Goal: Transaction & Acquisition: Obtain resource

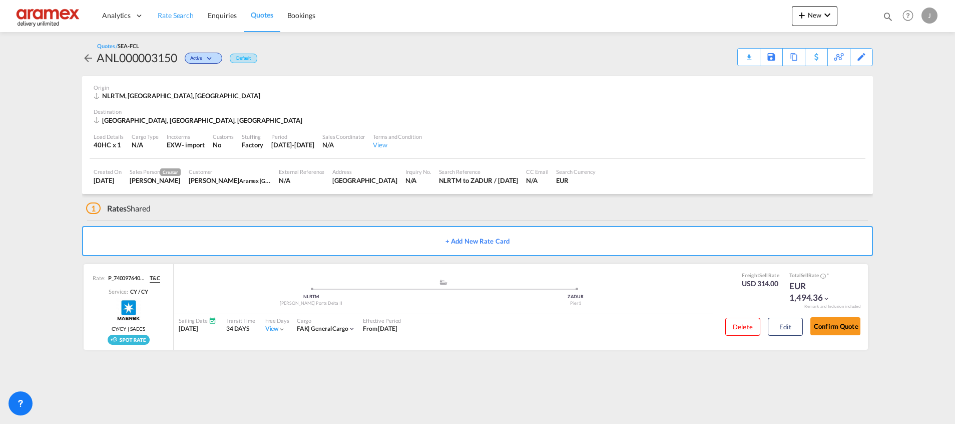
click at [182, 9] on link "Rate Search" at bounding box center [176, 15] width 50 height 33
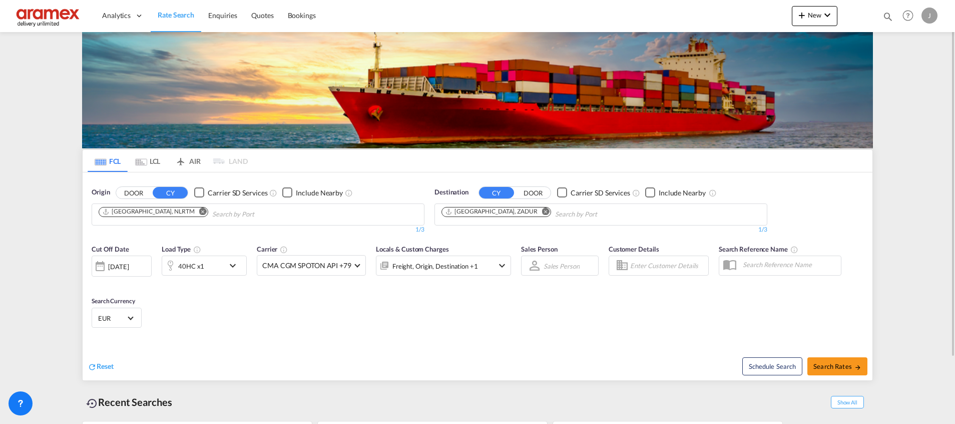
click at [542, 211] on md-icon "Remove" at bounding box center [546, 211] width 8 height 8
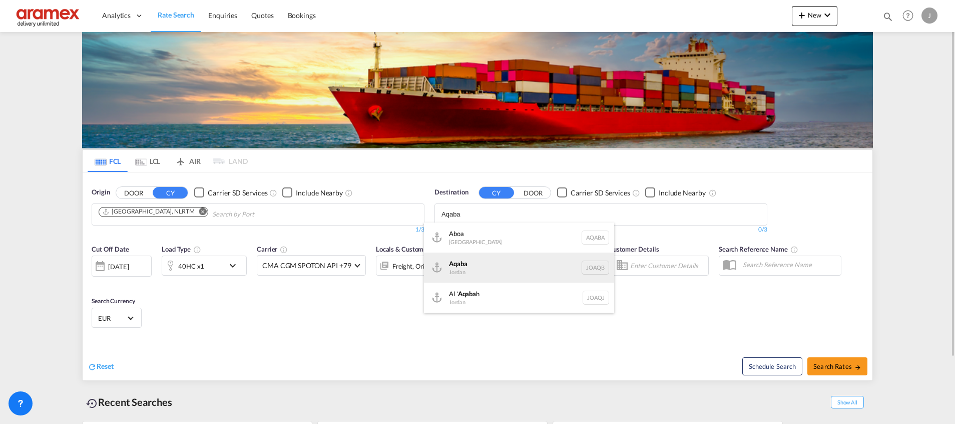
type input "Aqaba"
click at [475, 266] on div "Aqaba Jordan JOAQB" at bounding box center [519, 267] width 190 height 30
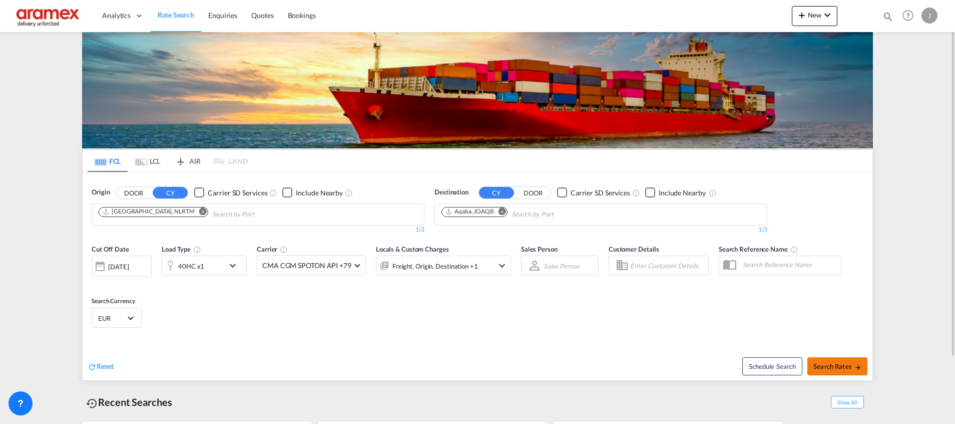
click at [838, 368] on span "Search Rates" at bounding box center [838, 366] width 48 height 8
type input "NLRTM to JOAQB / [DATE]"
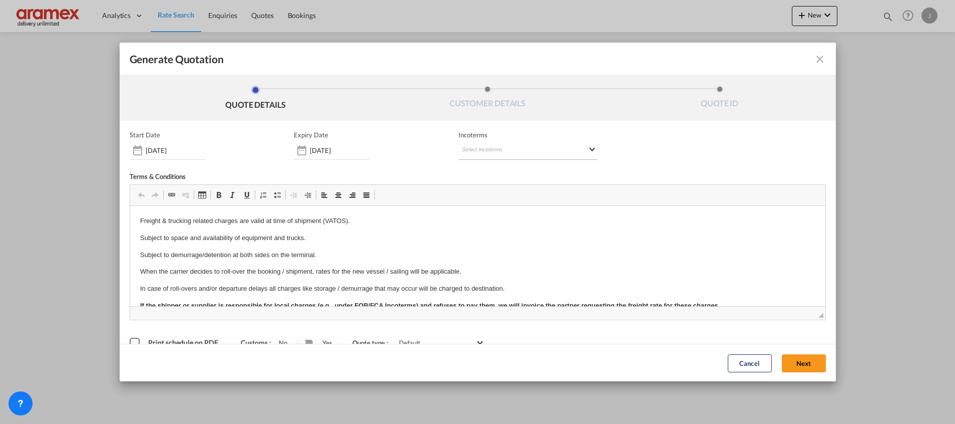
click at [511, 146] on md-select "Select Incoterms CFR - export Cost and Freight DPU - export Delivery at Place U…" at bounding box center [528, 151] width 139 height 18
click at [493, 173] on input "search" at bounding box center [506, 171] width 93 height 9
type input "exw"
click at [498, 191] on div "EXW - import" at bounding box center [510, 189] width 95 height 8
click at [794, 361] on button "Next" at bounding box center [804, 363] width 44 height 18
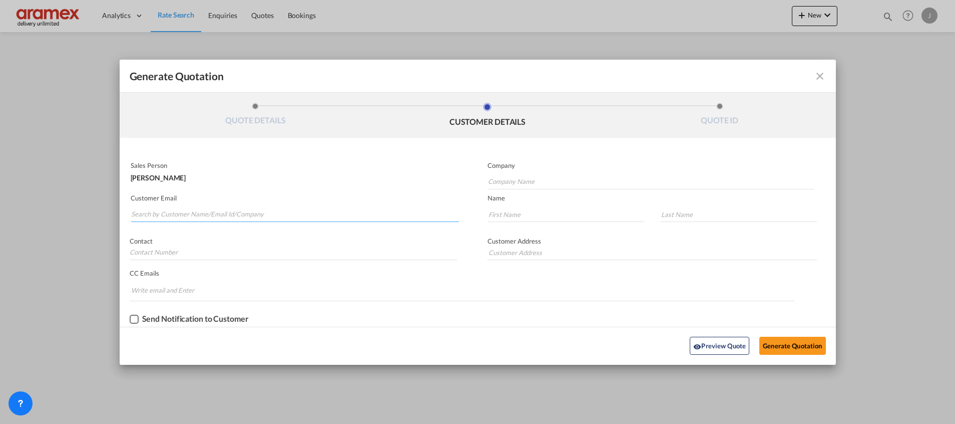
click at [204, 214] on input "Search by Customer Name/Email Id/Company" at bounding box center [295, 214] width 328 height 15
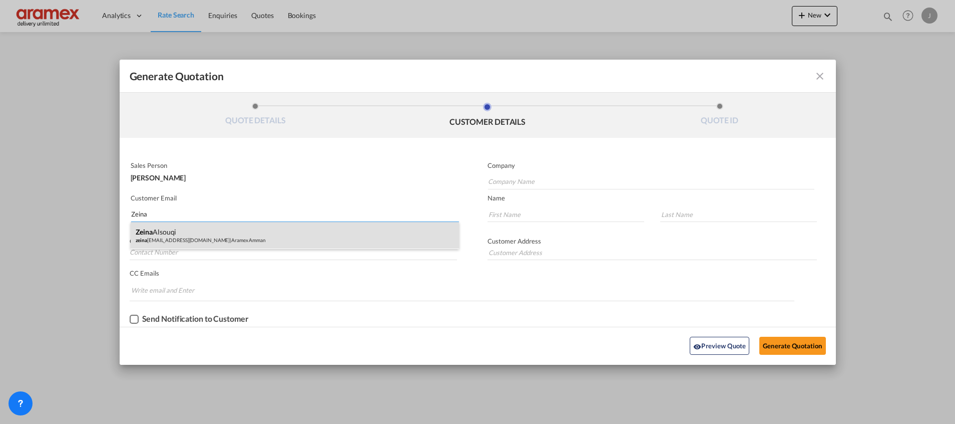
type input "Zeina"
click at [233, 227] on div "[PERSON_NAME] zeina [EMAIL_ADDRESS][DOMAIN_NAME] | Aramex Amman" at bounding box center [295, 235] width 328 height 27
type input "Aramex Amman"
type input "[EMAIL_ADDRESS][DOMAIN_NAME]"
type input "Zeina"
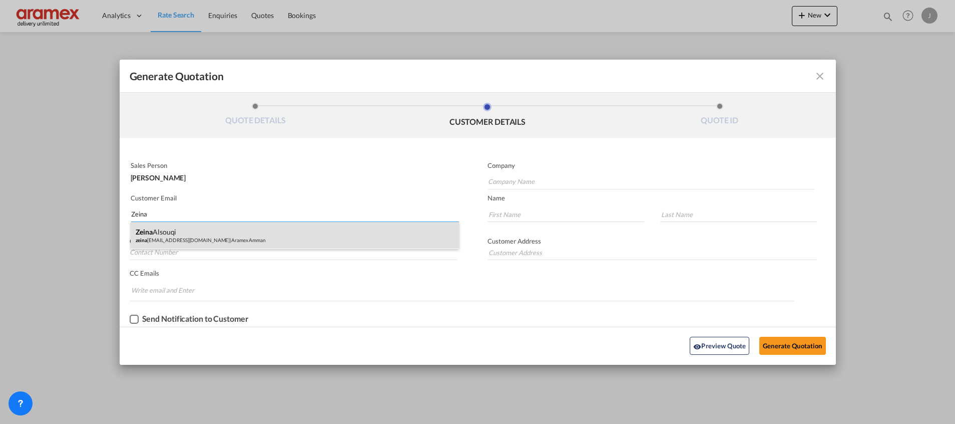
type input "Alsouqi"
type input "[GEOGRAPHIC_DATA] , [GEOGRAPHIC_DATA]"
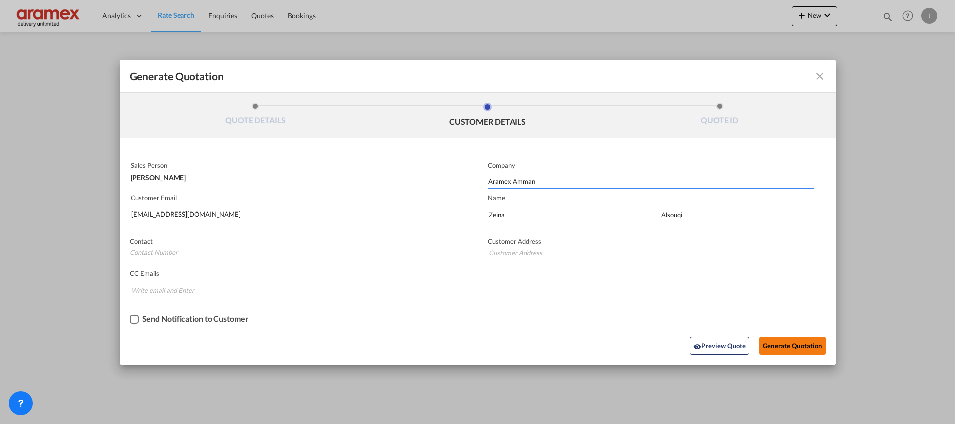
click at [805, 345] on button "Generate Quotation" at bounding box center [793, 345] width 66 height 18
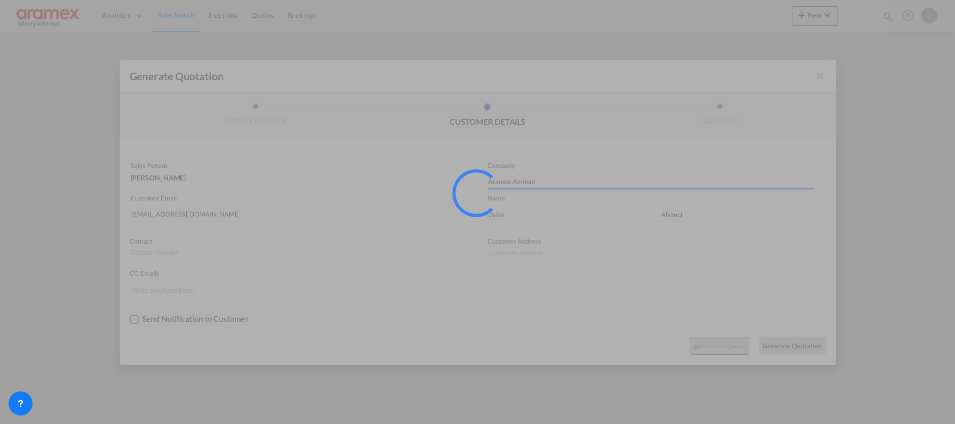
type input "[GEOGRAPHIC_DATA] , [GEOGRAPHIC_DATA]"
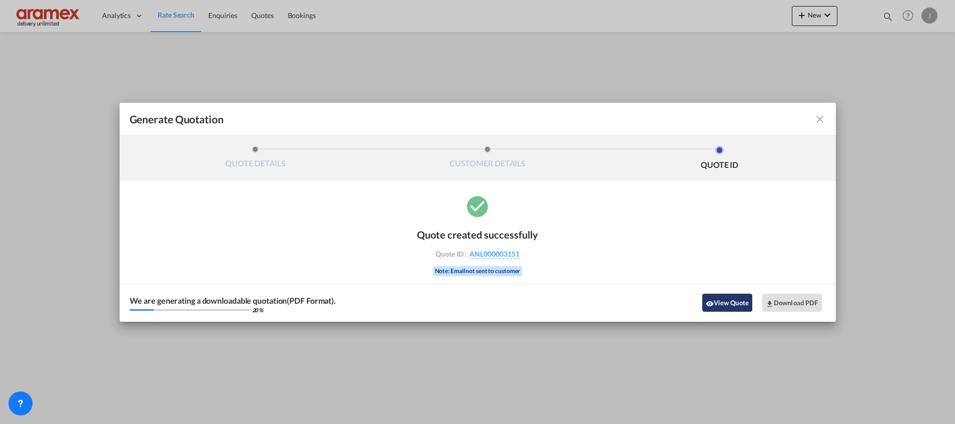
click at [719, 300] on button "View Quote" at bounding box center [728, 302] width 50 height 18
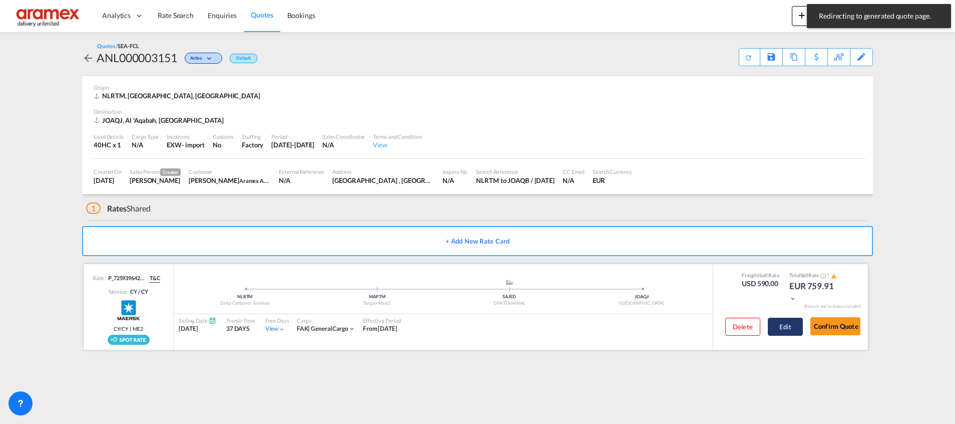
click at [787, 329] on button "Edit" at bounding box center [785, 326] width 35 height 18
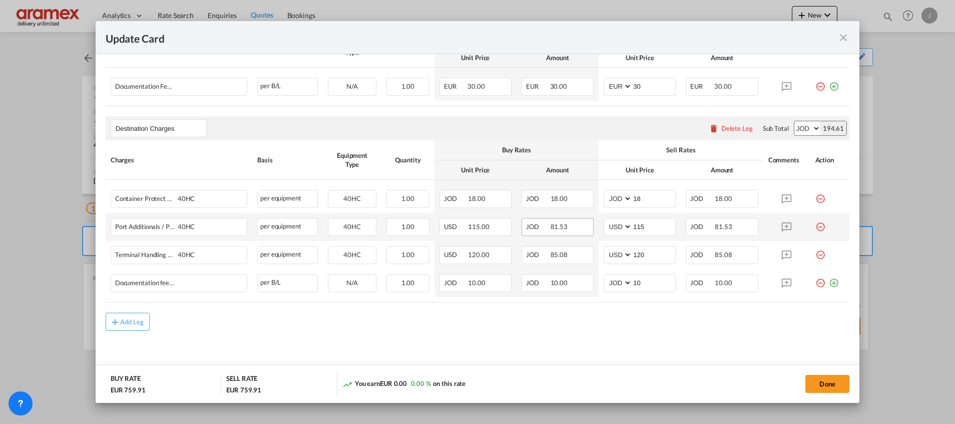
scroll to position [462, 0]
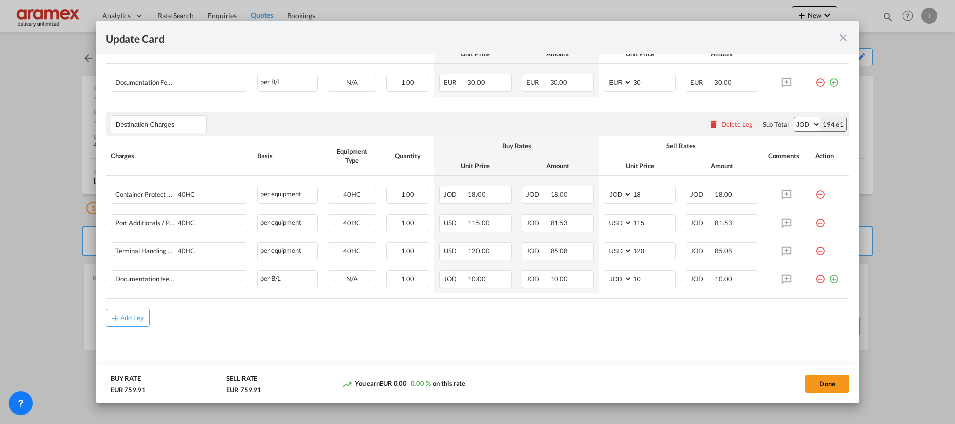
click at [726, 123] on div "Delete Leg" at bounding box center [738, 124] width 32 height 8
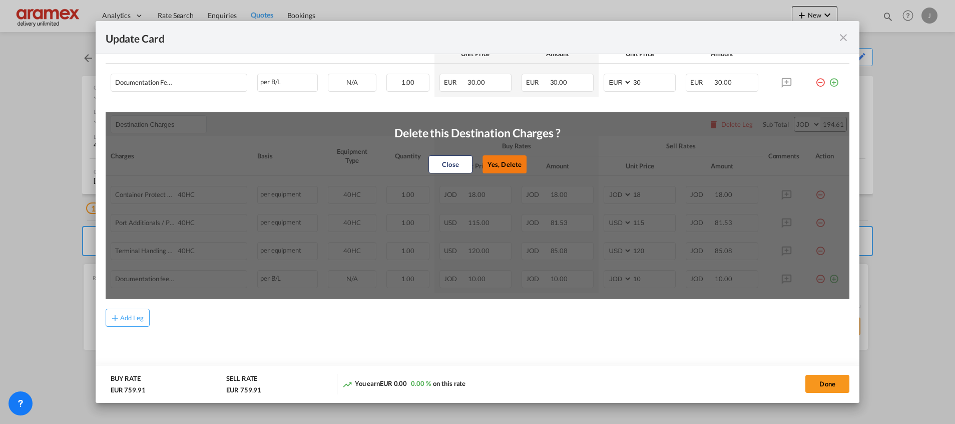
click at [506, 161] on button "Yes, Delete" at bounding box center [505, 164] width 44 height 18
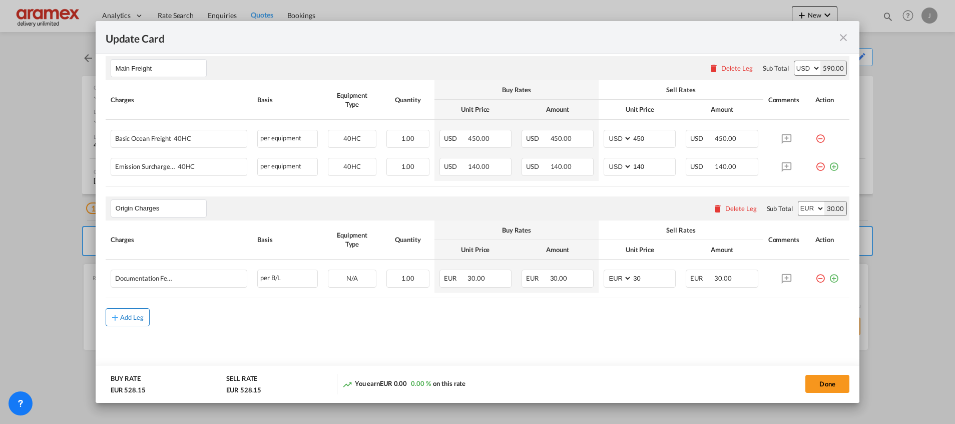
click at [137, 316] on div "Add Leg" at bounding box center [132, 317] width 24 height 6
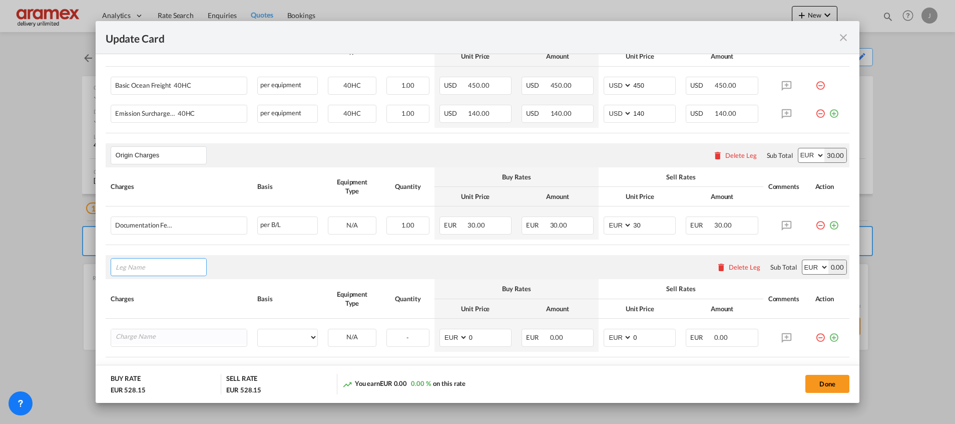
scroll to position [378, 0]
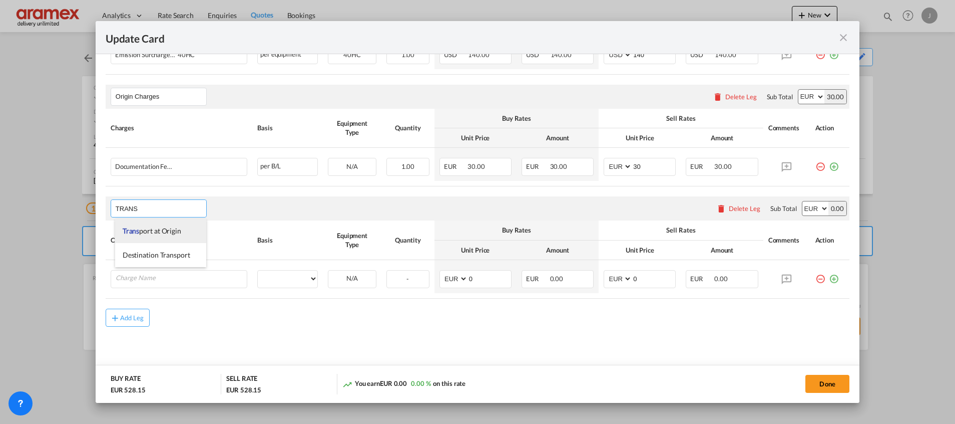
click at [161, 232] on span "Trans port at Origin" at bounding box center [152, 230] width 59 height 9
type input "Transport at Origin"
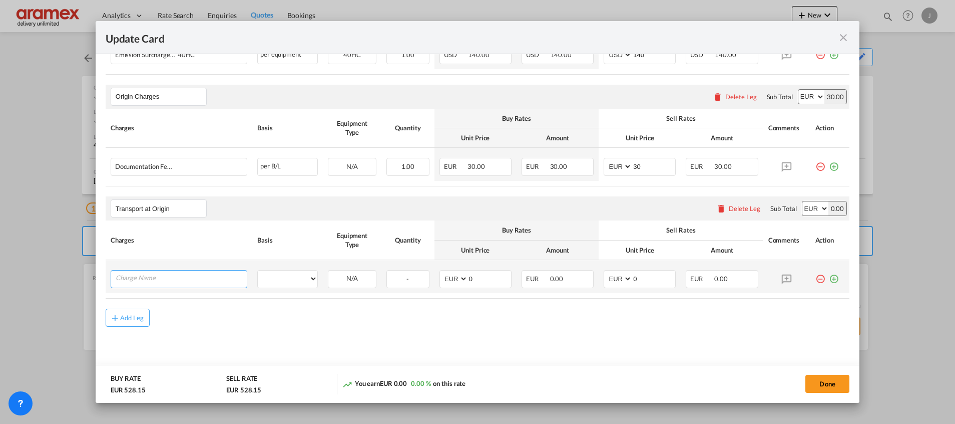
click at [193, 275] on input "Charge Name" at bounding box center [181, 277] width 131 height 15
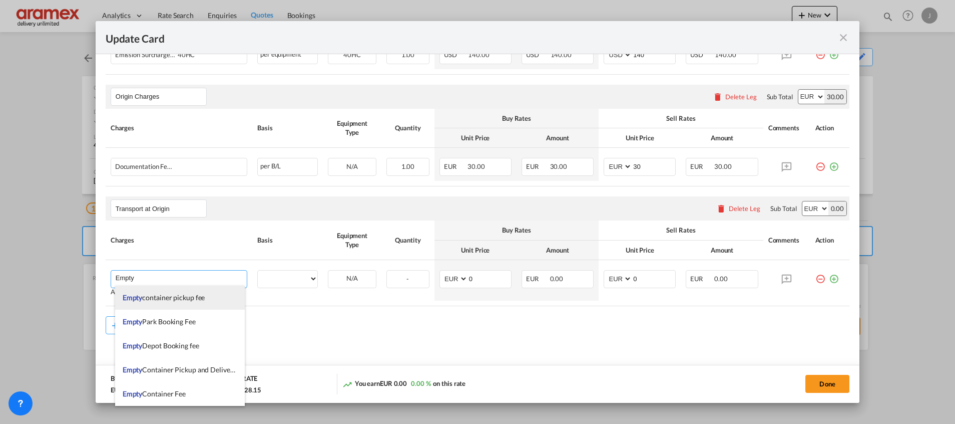
click at [207, 301] on li "Empty container pickup fee" at bounding box center [180, 297] width 130 height 24
type input "Empty container pickup fee"
select select "per equipment"
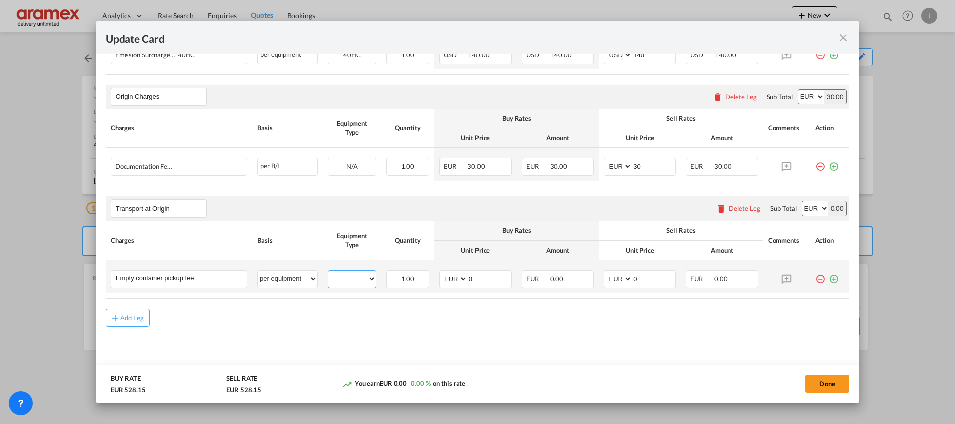
drag, startPoint x: 345, startPoint y: 279, endPoint x: 360, endPoint y: 287, distance: 16.1
click at [346, 279] on select "40HC" at bounding box center [352, 279] width 48 height 14
select select "40HC"
click at [328, 272] on select "40HC" at bounding box center [352, 279] width 48 height 14
drag, startPoint x: 476, startPoint y: 279, endPoint x: 454, endPoint y: 278, distance: 21.5
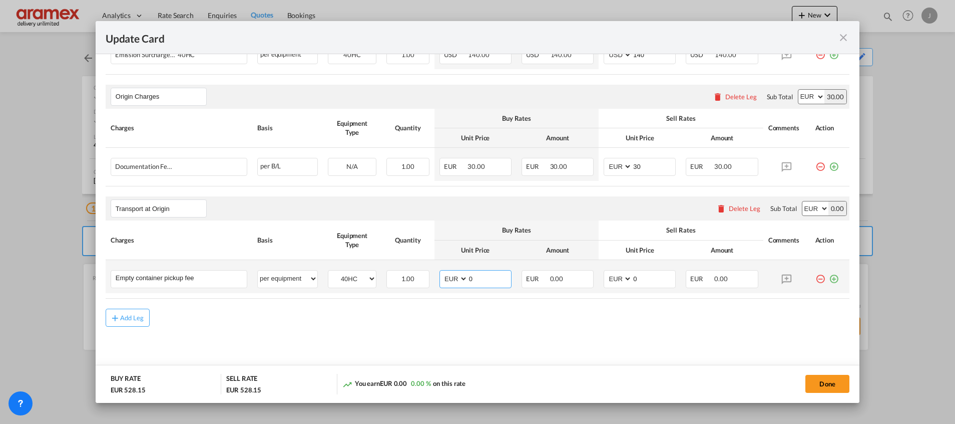
click at [454, 278] on md-input-container "AED AFN ALL AMD ANG AOA ARS AUD AWG AZN BAM BBD BDT BGN BHD BIF BMD BND BOB BRL…" at bounding box center [476, 279] width 72 height 18
type input "463"
click at [829, 280] on md-icon "icon-plus-circle-outline green-400-fg" at bounding box center [834, 275] width 10 height 10
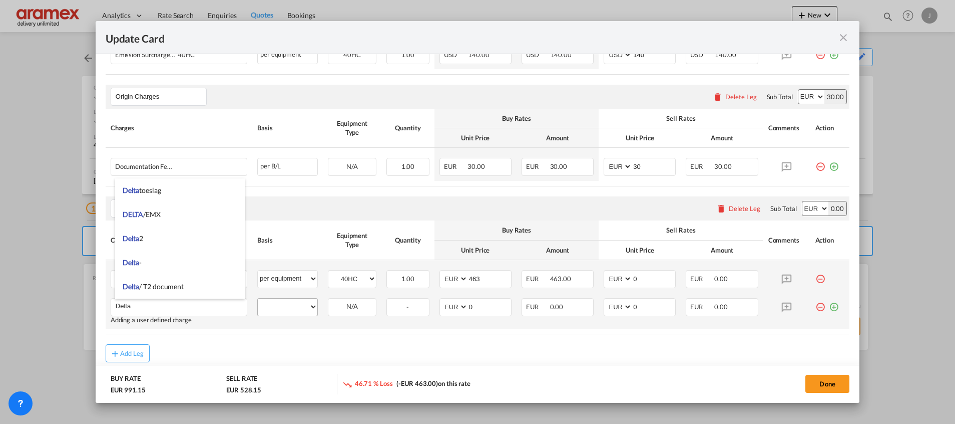
type input "Delta"
drag, startPoint x: 278, startPoint y: 307, endPoint x: 280, endPoint y: 299, distance: 8.3
click at [278, 307] on select "per equipment per container per B/L per shipping bill per shipment % on pickup …" at bounding box center [288, 306] width 60 height 16
select select "per equipment"
click at [258, 298] on select "per equipment per container per B/L per shipping bill per shipment % on pickup …" at bounding box center [288, 306] width 60 height 16
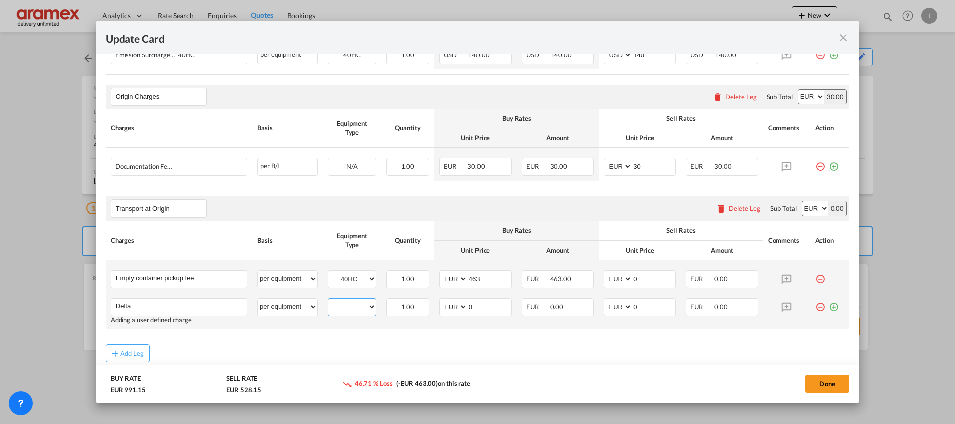
drag, startPoint x: 338, startPoint y: 306, endPoint x: 346, endPoint y: 315, distance: 12.1
click at [338, 306] on select "40HC" at bounding box center [352, 307] width 48 height 14
select select "40HC"
click at [328, 300] on select "40HC" at bounding box center [352, 307] width 48 height 14
drag, startPoint x: 478, startPoint y: 306, endPoint x: 436, endPoint y: 305, distance: 42.1
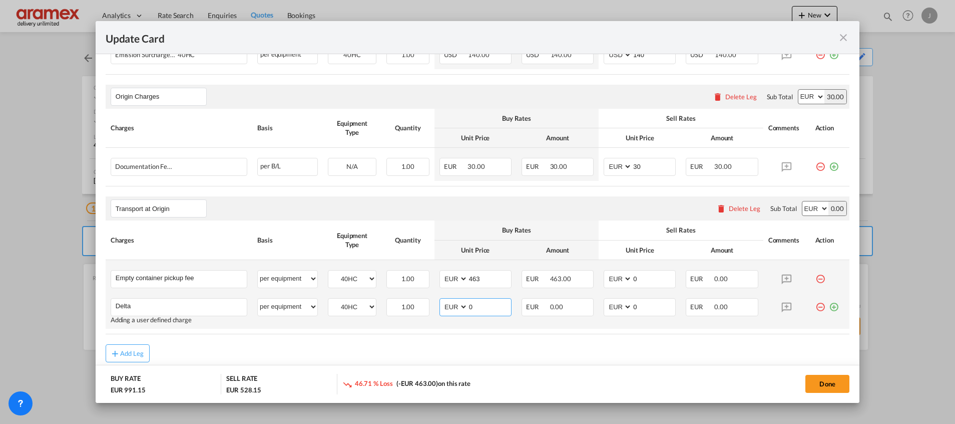
click at [440, 305] on md-input-container "AED AFN ALL AMD ANG AOA ARS AUD AWG AZN BAM BBD BDT BGN BHD BIF BMD BND BOB BRL…" at bounding box center [476, 307] width 72 height 18
type input "52"
click at [829, 305] on md-icon "icon-plus-circle-outline green-400-fg" at bounding box center [834, 303] width 10 height 10
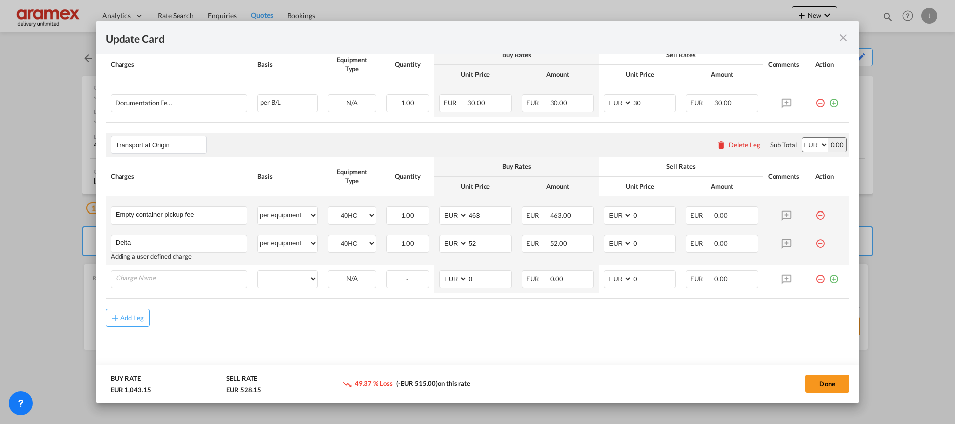
type input "F"
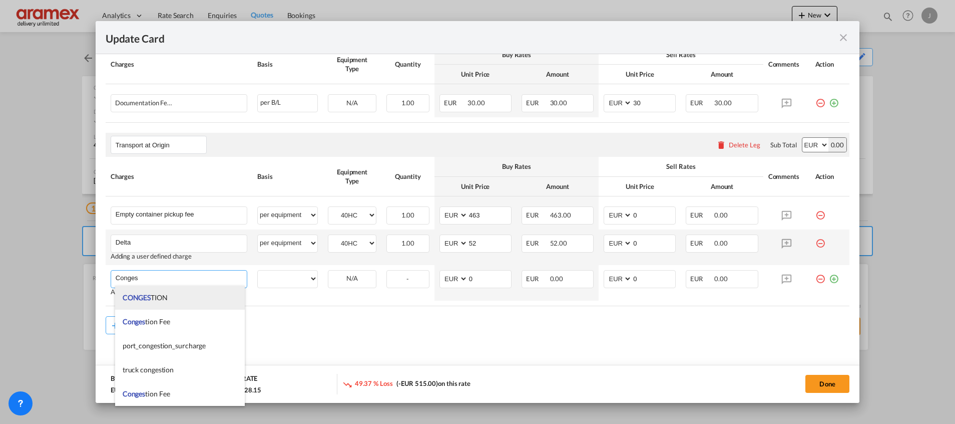
click at [162, 294] on span "CONGES TION" at bounding box center [145, 297] width 45 height 9
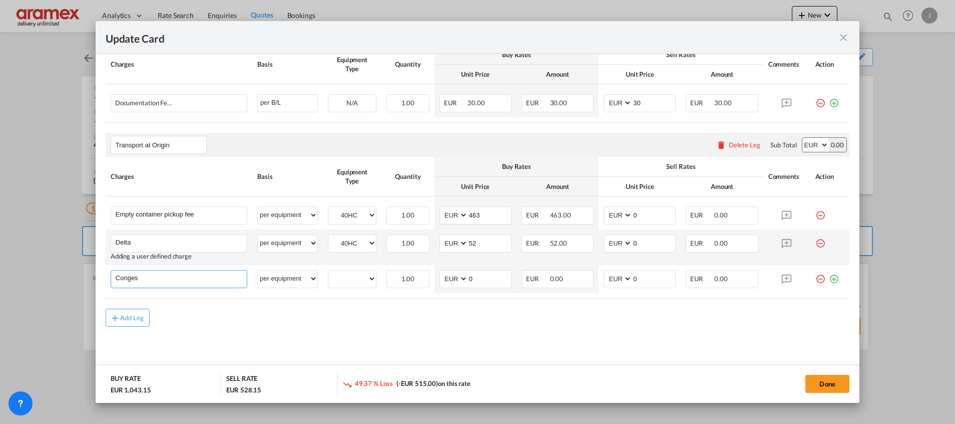
type input "CONGESTION"
select select "per equipment"
drag, startPoint x: 162, startPoint y: 294, endPoint x: 184, endPoint y: 300, distance: 23.3
click at [162, 295] on table "Charges Basis Equipment Type Quantity Buy Rates Sell Rates Comments Action Unit…" at bounding box center [478, 227] width 744 height 141
click at [212, 278] on input "CONGESTION" at bounding box center [181, 277] width 131 height 15
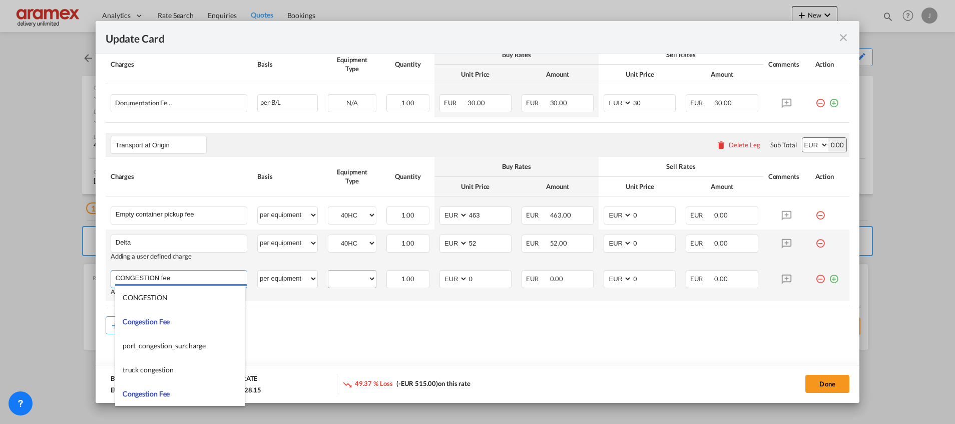
type input "CONGESTION fee"
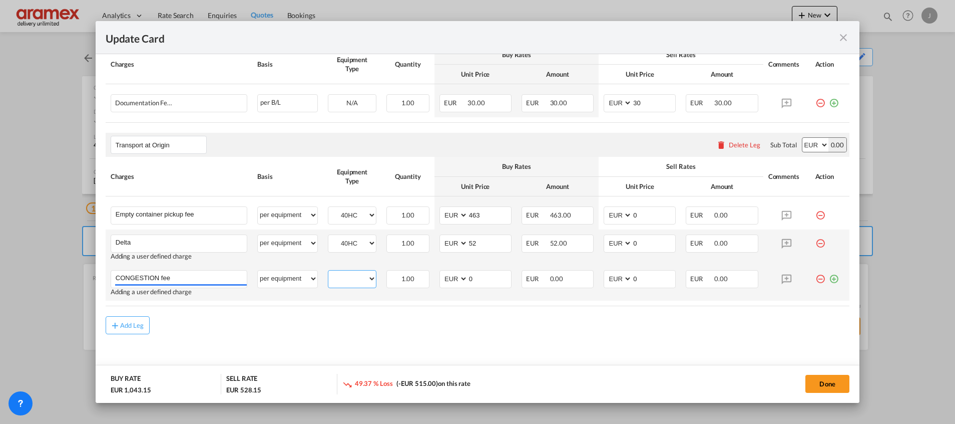
click at [345, 277] on select "40HC" at bounding box center [352, 279] width 48 height 14
select select "40HC"
click at [328, 272] on select "40HC" at bounding box center [352, 279] width 48 height 14
drag, startPoint x: 482, startPoint y: 274, endPoint x: 435, endPoint y: 274, distance: 47.1
click at [440, 274] on md-input-container "AED AFN ALL AMD ANG AOA ARS AUD AWG AZN BAM BBD BDT BGN BHD BIF BMD BND BOB BRL…" at bounding box center [476, 279] width 72 height 18
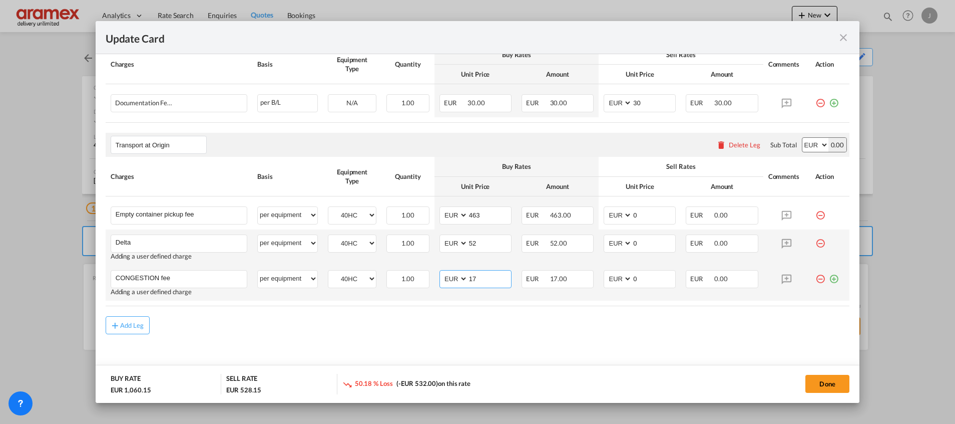
type input "17"
click at [829, 280] on md-icon "icon-plus-circle-outline green-400-fg" at bounding box center [834, 275] width 10 height 10
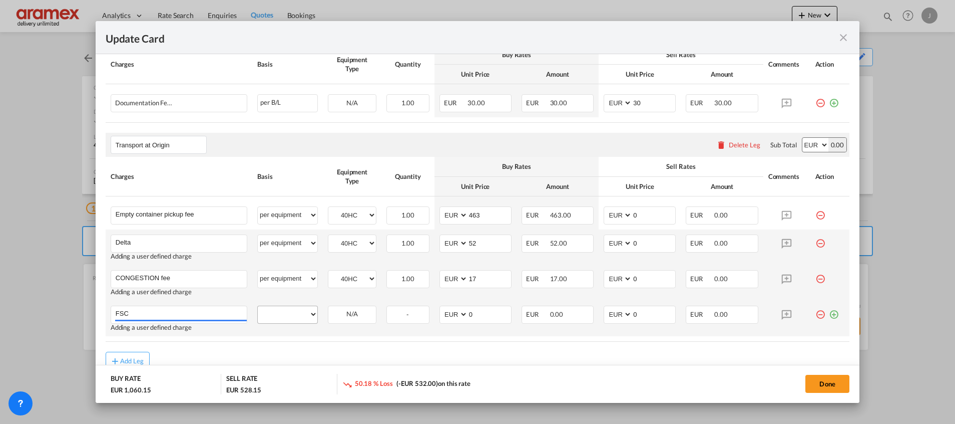
type input "FSC"
click at [286, 315] on select "per equipment per container per B/L per shipping bill per shipment % on pickup …" at bounding box center [288, 314] width 60 height 16
select select "per equipment"
click at [258, 306] on select "per equipment per container per B/L per shipping bill per shipment % on pickup …" at bounding box center [288, 314] width 60 height 16
drag, startPoint x: 342, startPoint y: 309, endPoint x: 353, endPoint y: 323, distance: 17.1
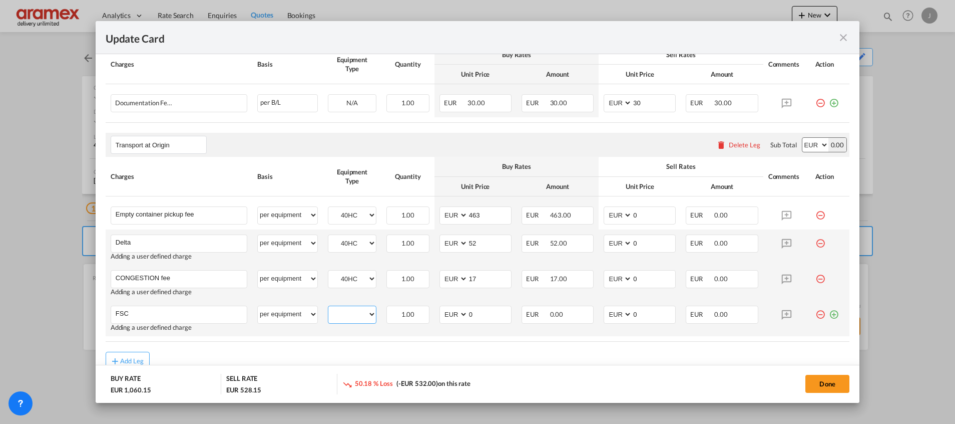
click at [343, 310] on select "40HC" at bounding box center [352, 314] width 48 height 14
select select "40HC"
click at [328, 307] on select "40HC" at bounding box center [352, 314] width 48 height 14
drag, startPoint x: 471, startPoint y: 314, endPoint x: 443, endPoint y: 313, distance: 28.1
click at [443, 313] on md-input-container "AED AFN ALL AMD ANG AOA ARS AUD AWG AZN BAM BBD BDT BGN BHD BIF BMD BND BOB BRL…" at bounding box center [476, 314] width 72 height 18
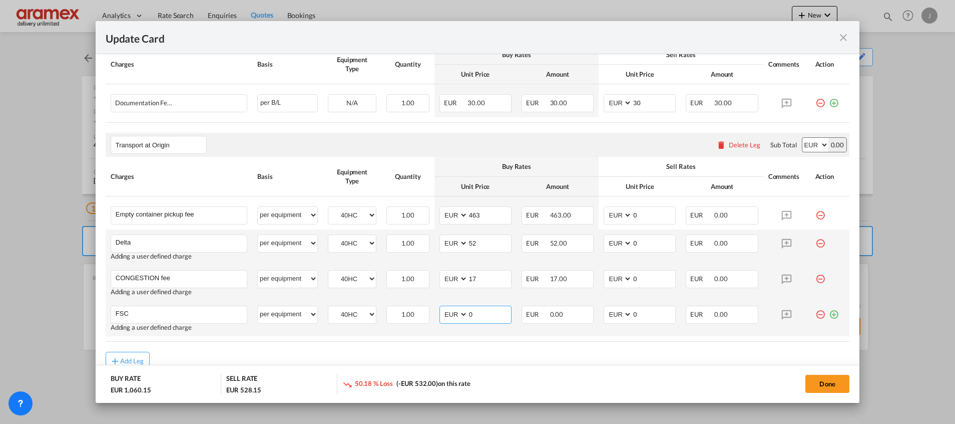
paste input "€ 111.72"
click at [474, 314] on input "€ 111.72" at bounding box center [489, 313] width 43 height 15
click at [475, 314] on input "111.72" at bounding box center [489, 313] width 43 height 15
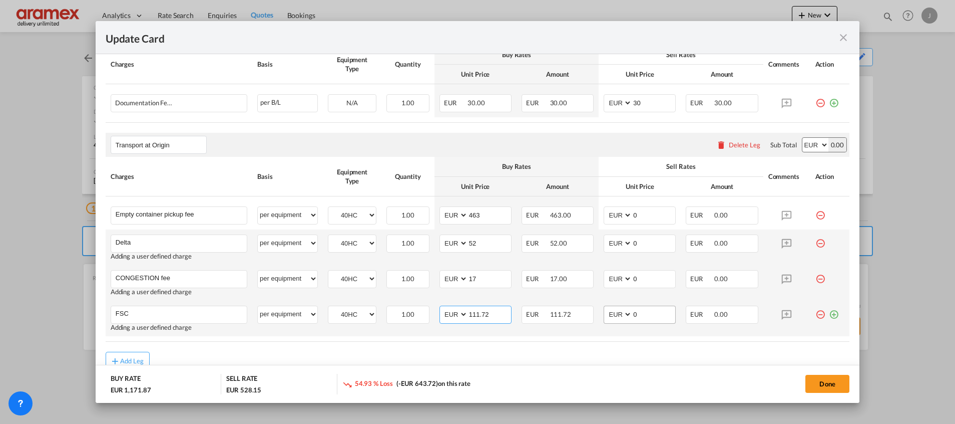
type input "111.72"
click at [622, 318] on md-input-container "AED AFN ALL AMD ANG AOA ARS AUD AWG AZN BAM BBD BDT BGN BHD BIF BMD BND BOB BRL…" at bounding box center [640, 314] width 72 height 18
paste input "111.72"
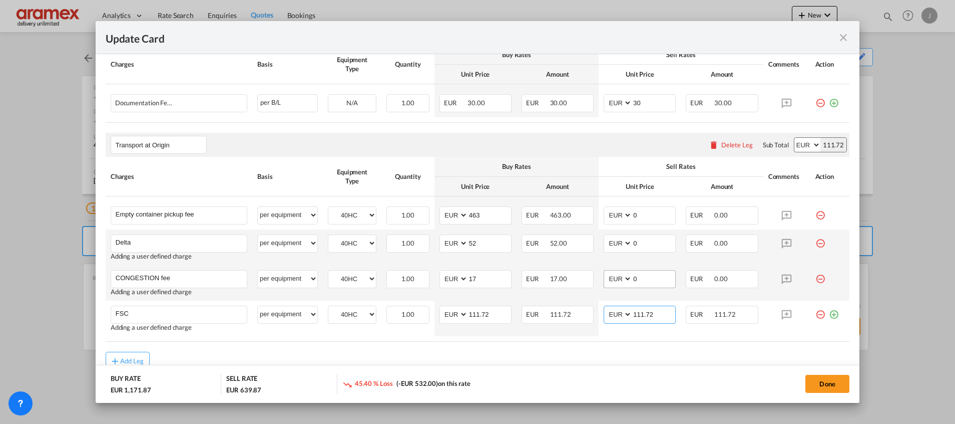
type input "111.72"
drag, startPoint x: 637, startPoint y: 281, endPoint x: 616, endPoint y: 281, distance: 21.0
click at [616, 281] on md-input-container "AED AFN ALL AMD ANG AOA ARS AUD AWG AZN BAM BBD BDT BGN BHD BIF BMD BND BOB BRL…" at bounding box center [640, 279] width 72 height 18
type input "17"
click at [475, 245] on input "52" at bounding box center [489, 242] width 43 height 15
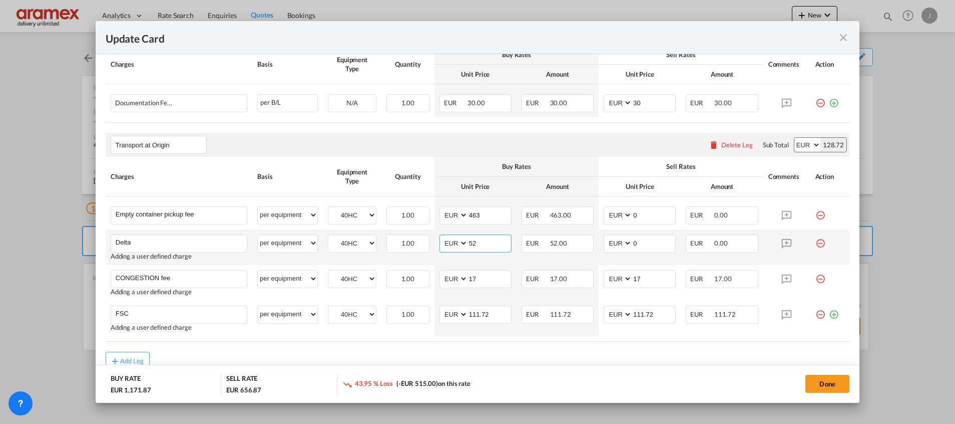
click at [479, 238] on input "52" at bounding box center [489, 242] width 43 height 15
click at [648, 238] on input "0" at bounding box center [653, 242] width 43 height 15
drag, startPoint x: 647, startPoint y: 243, endPoint x: 613, endPoint y: 243, distance: 34.0
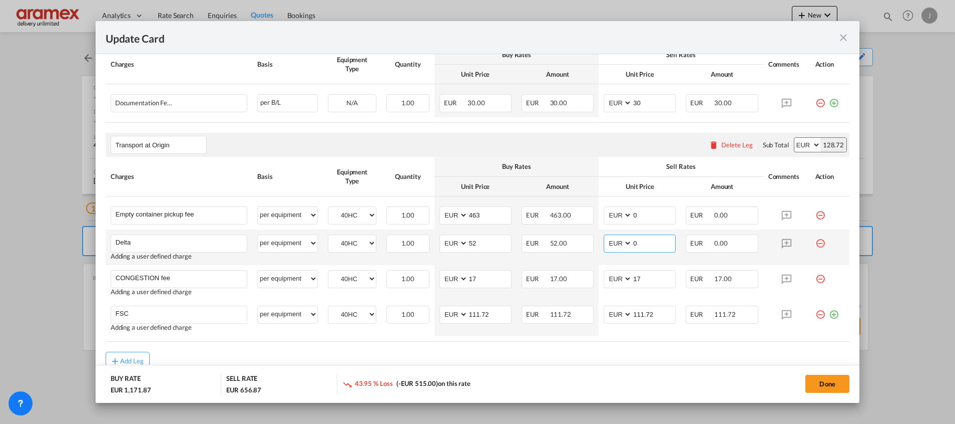
click at [613, 243] on md-input-container "AED AFN ALL AMD ANG AOA ARS AUD AWG AZN BAM BBD BDT BGN BHD BIF BMD BND BOB BRL…" at bounding box center [640, 243] width 72 height 18
paste input "52"
type input "52"
click at [472, 213] on input "463" at bounding box center [489, 214] width 43 height 15
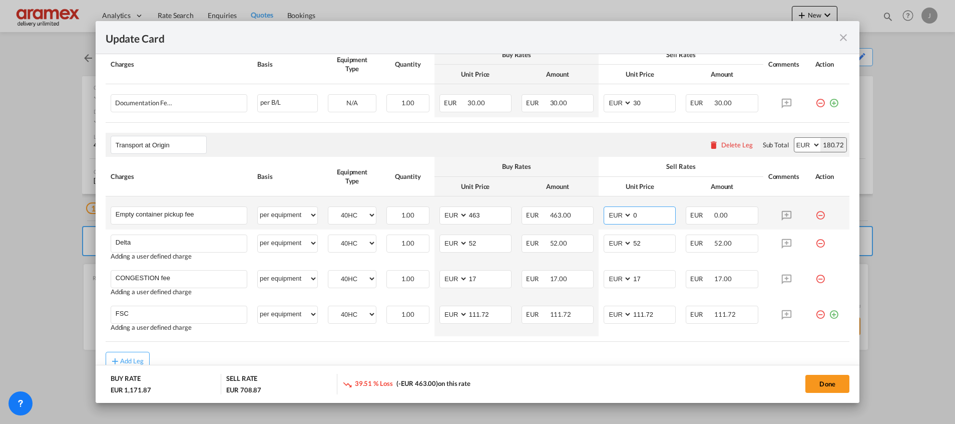
drag, startPoint x: 641, startPoint y: 216, endPoint x: 609, endPoint y: 217, distance: 32.6
click at [609, 217] on md-input-container "AED AFN ALL AMD ANG AOA ARS AUD AWG AZN BAM BBD BDT BGN BHD BIF BMD BND BOB BRL…" at bounding box center [640, 215] width 72 height 18
paste input "463"
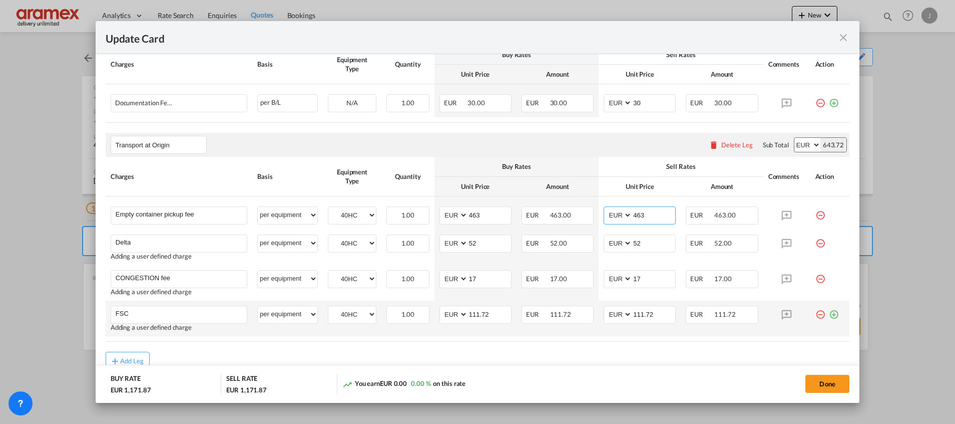
type input "463"
click at [829, 315] on md-icon "icon-plus-circle-outline green-400-fg" at bounding box center [834, 310] width 10 height 10
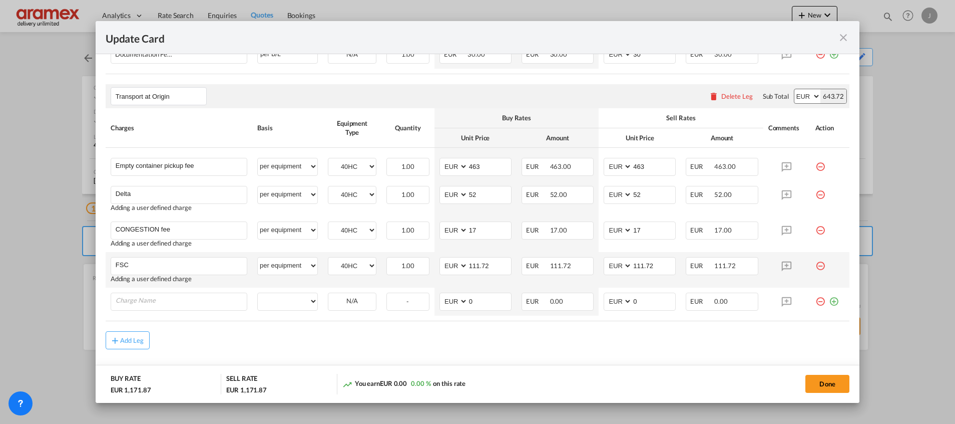
scroll to position [512, 0]
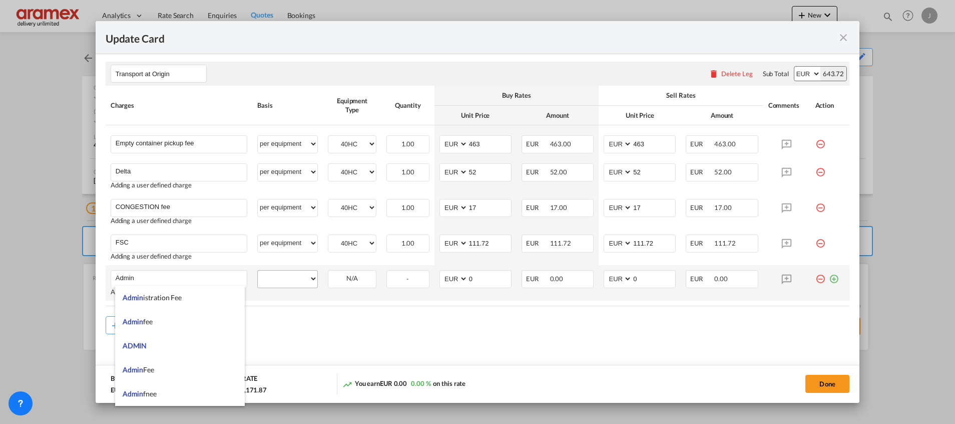
type input "Admin"
click at [284, 283] on select "per equipment per container per B/L per shipping bill per shipment % on pickup …" at bounding box center [288, 278] width 60 height 16
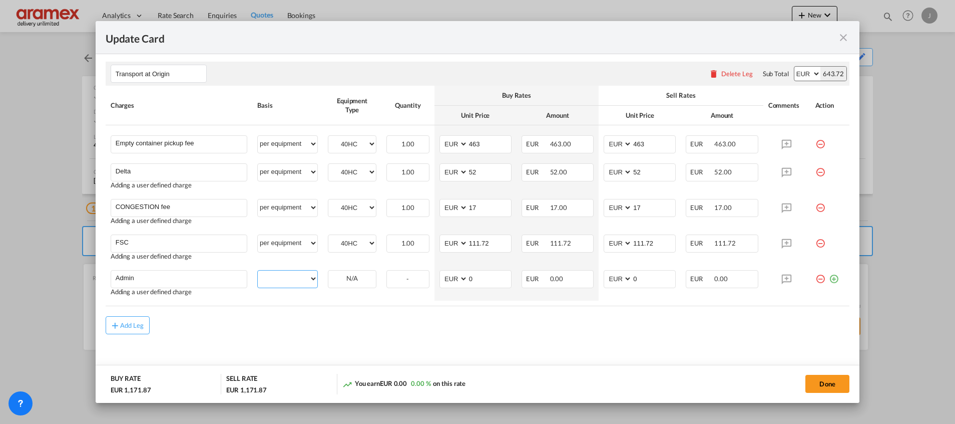
select select "per equipment"
click at [258, 270] on select "per equipment per container per B/L per shipping bill per shipment % on pickup …" at bounding box center [288, 278] width 60 height 16
click at [349, 277] on select "40HC" at bounding box center [352, 279] width 48 height 14
select select "40HC"
click at [328, 272] on select "40HC" at bounding box center [352, 279] width 48 height 14
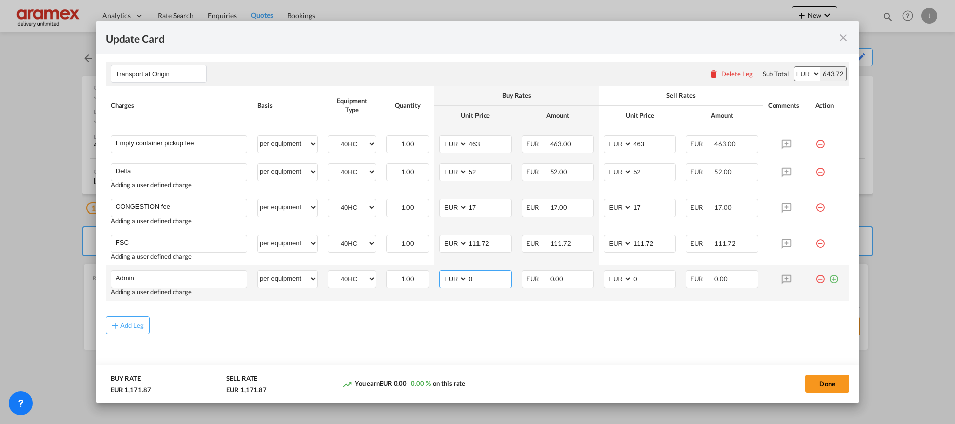
drag, startPoint x: 468, startPoint y: 278, endPoint x: 455, endPoint y: 278, distance: 13.0
click at [455, 278] on md-input-container "AED AFN ALL AMD ANG AOA ARS AUD AWG AZN BAM BBD BDT BGN BHD BIF BMD BND BOB BRL…" at bounding box center [476, 279] width 72 height 18
click at [477, 275] on input "14.50" at bounding box center [489, 277] width 43 height 15
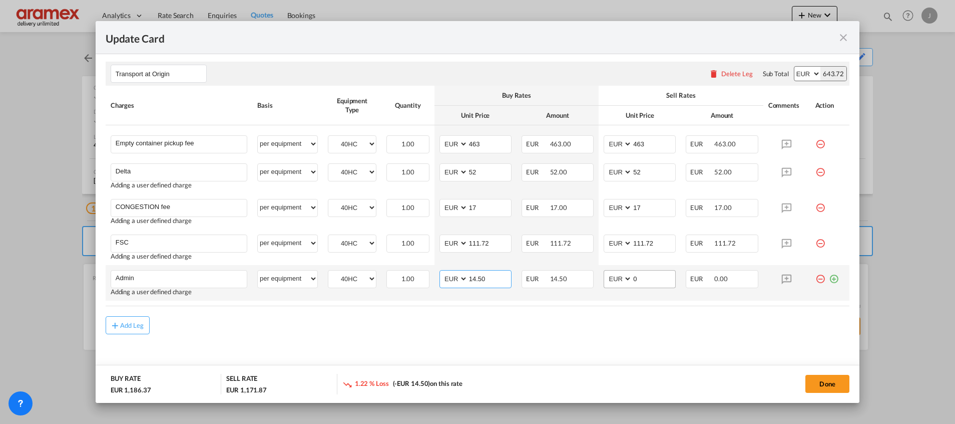
type input "14.50"
drag, startPoint x: 638, startPoint y: 275, endPoint x: 602, endPoint y: 281, distance: 37.0
click at [604, 281] on md-input-container "AED AFN ALL AMD ANG AOA ARS AUD AWG AZN BAM BBD BDT BGN BHD BIF BMD BND BOB BRL…" at bounding box center [640, 279] width 72 height 18
paste input "14.5"
type input "14.50"
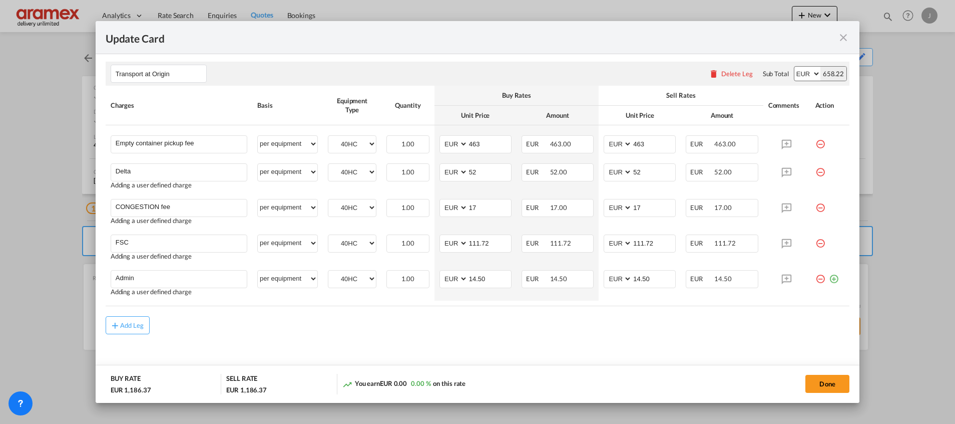
click at [471, 320] on div "Add Leg" at bounding box center [478, 325] width 744 height 18
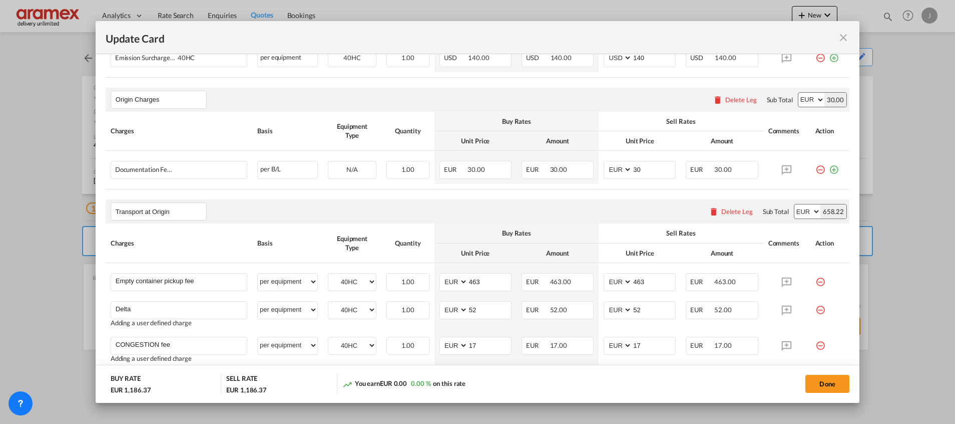
scroll to position [287, 0]
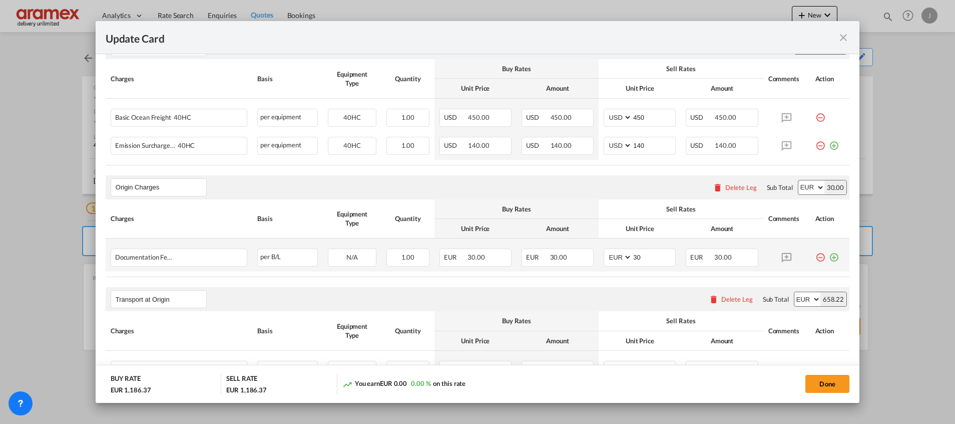
click at [829, 257] on md-icon "icon-plus-circle-outline green-400-fg" at bounding box center [834, 253] width 10 height 10
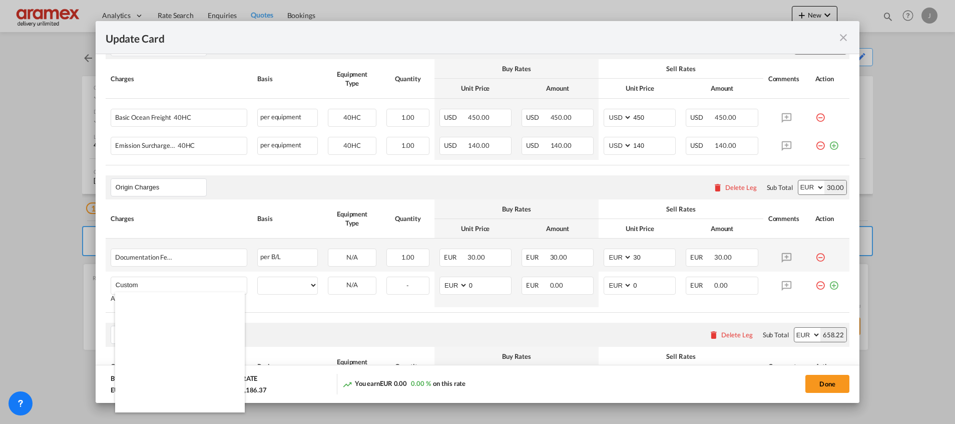
scroll to position [1051, 0]
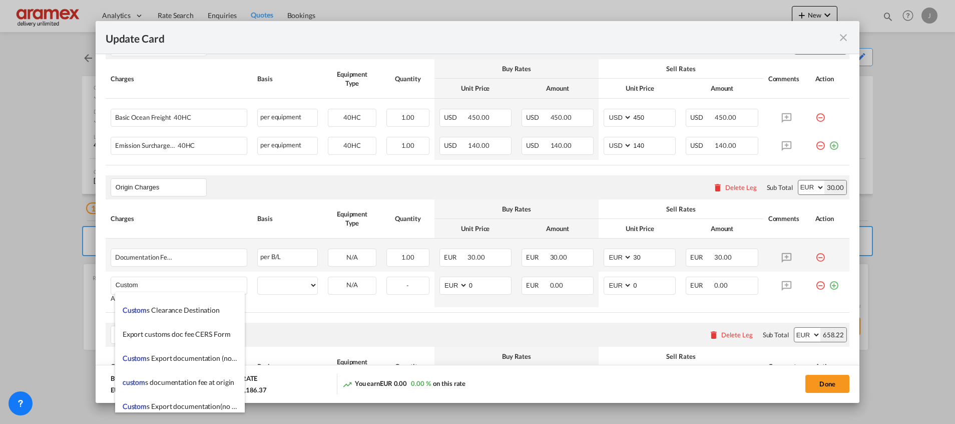
drag, startPoint x: 204, startPoint y: 360, endPoint x: 246, endPoint y: 337, distance: 47.9
click at [204, 359] on span "Custom s Export documentation (no costs, suggested sell)" at bounding box center [209, 358] width 173 height 9
type input "Customs Export documentation (no costs, suggested sell)"
select select "per shipment"
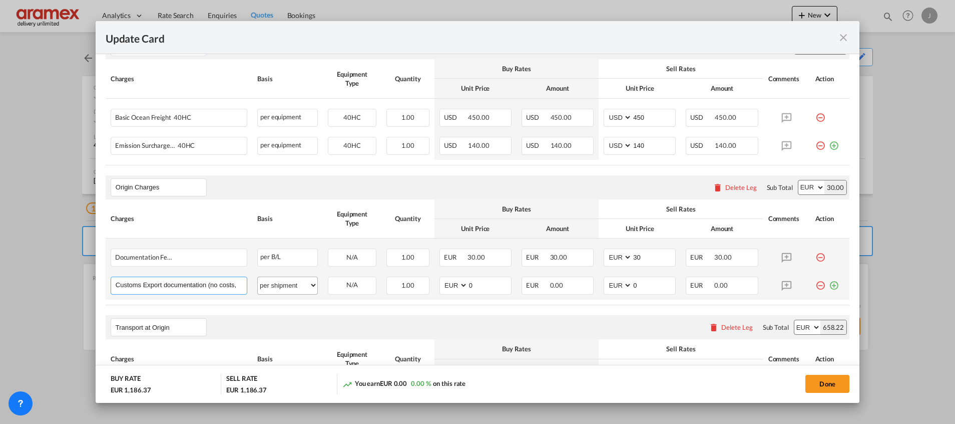
scroll to position [0, 48]
drag, startPoint x: 202, startPoint y: 283, endPoint x: 292, endPoint y: 284, distance: 90.1
click at [292, 284] on tr "Customs Export documentation (no costs, suggested sell) Please Enter User Defin…" at bounding box center [478, 285] width 744 height 28
drag, startPoint x: 457, startPoint y: 286, endPoint x: 450, endPoint y: 286, distance: 7.0
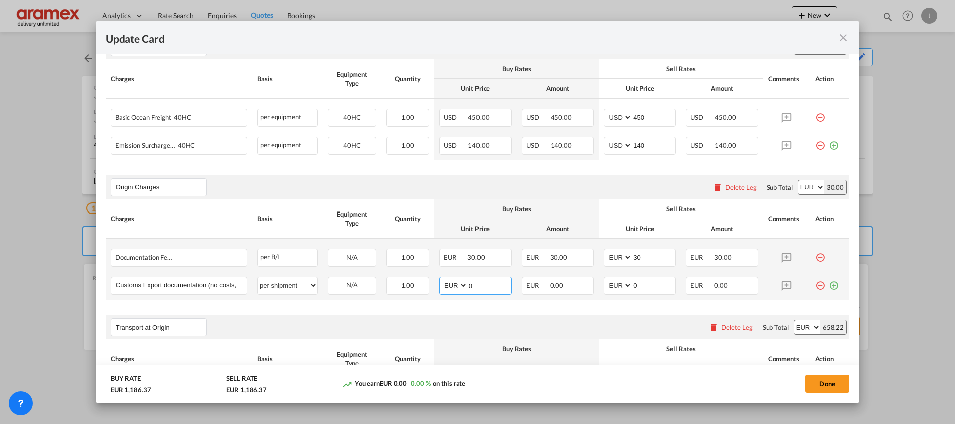
click at [450, 286] on md-input-container "AED AFN ALL AMD ANG AOA ARS AUD AWG AZN BAM BBD BDT BGN BHD BIF BMD BND BOB BRL…" at bounding box center [476, 285] width 72 height 18
type input "65"
drag, startPoint x: 643, startPoint y: 283, endPoint x: 592, endPoint y: 282, distance: 50.6
click at [599, 282] on td "AED AFN ALL AMD ANG AOA ARS AUD AWG AZN BAM BBD BDT BGN BHD BIF BMD BND [PERSON…" at bounding box center [640, 285] width 82 height 28
type input "65"
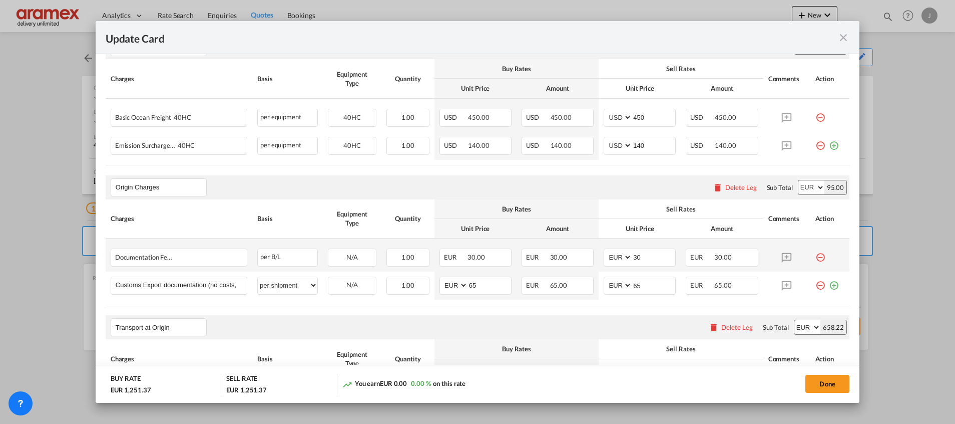
click at [552, 328] on div "Transport at Origin Please enter leg name Leg Name Already Exists Delete Leg Su…" at bounding box center [478, 327] width 744 height 24
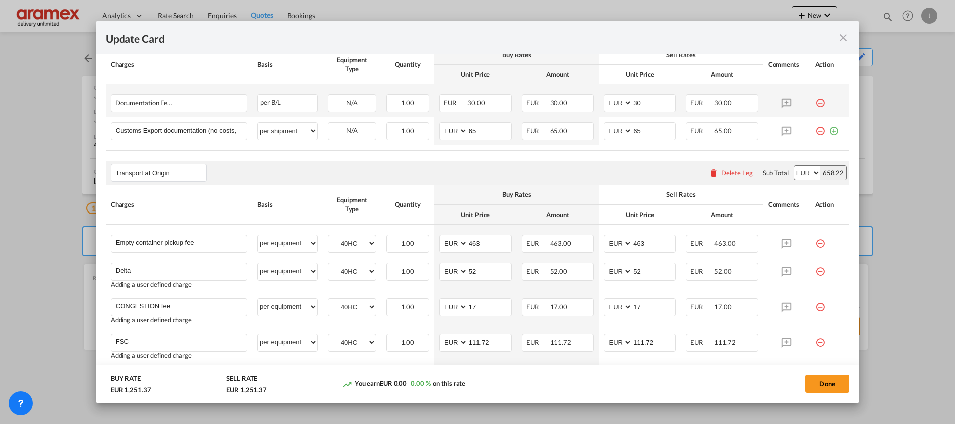
scroll to position [548, 0]
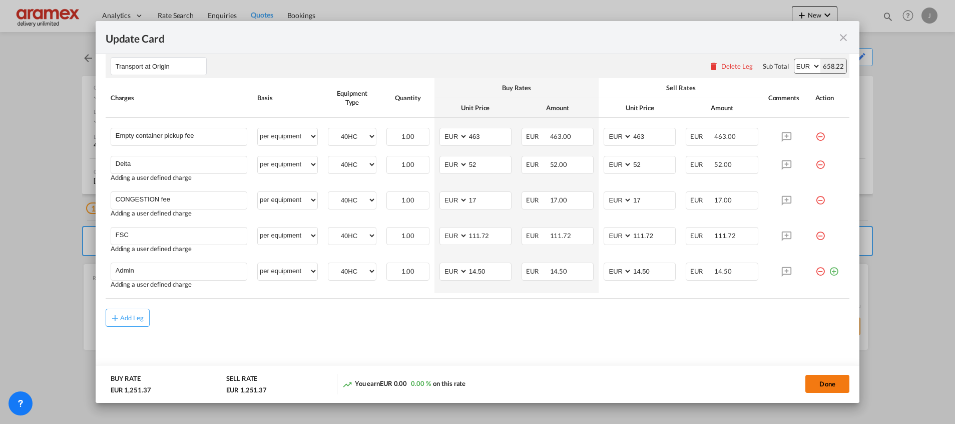
click at [819, 382] on button "Done" at bounding box center [828, 384] width 44 height 18
type input "14.5"
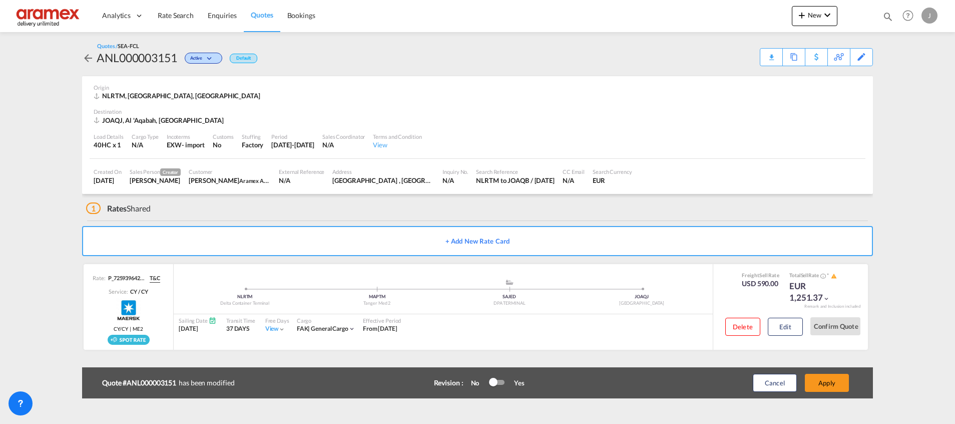
click at [819, 382] on button "Apply" at bounding box center [827, 383] width 44 height 18
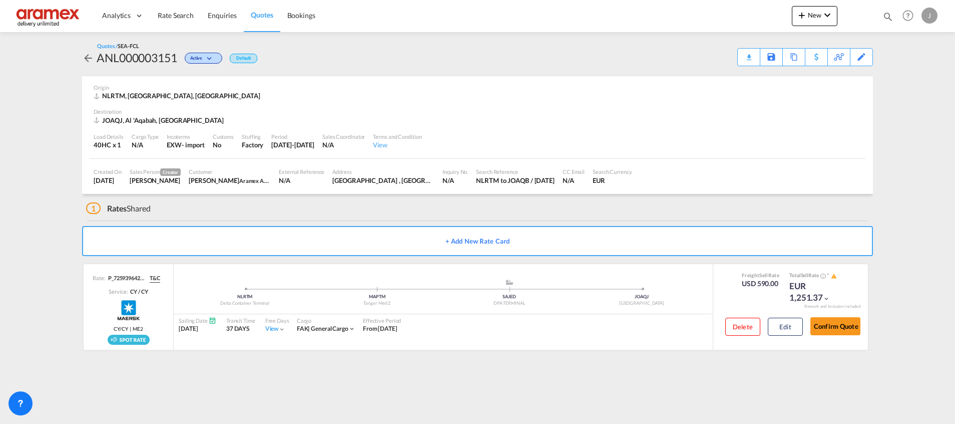
click at [0, 0] on div "Download Quote" at bounding box center [0, 0] width 0 height 0
click at [269, 2] on link "Quotes" at bounding box center [262, 15] width 36 height 33
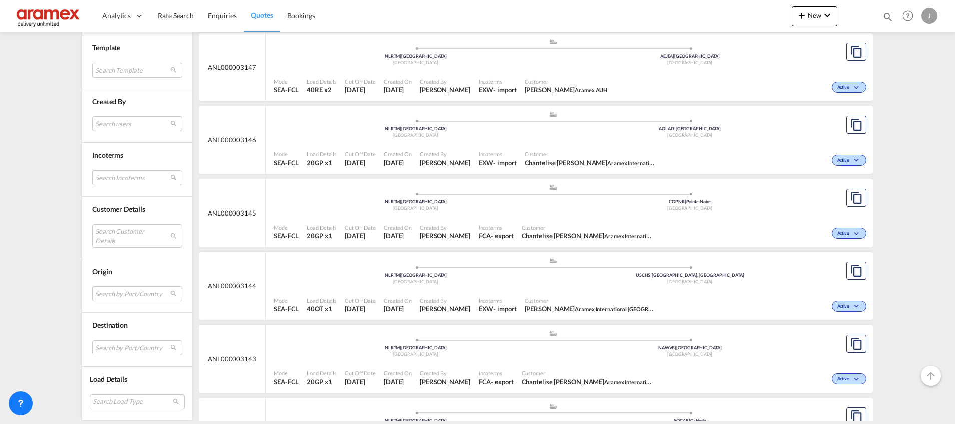
scroll to position [376, 0]
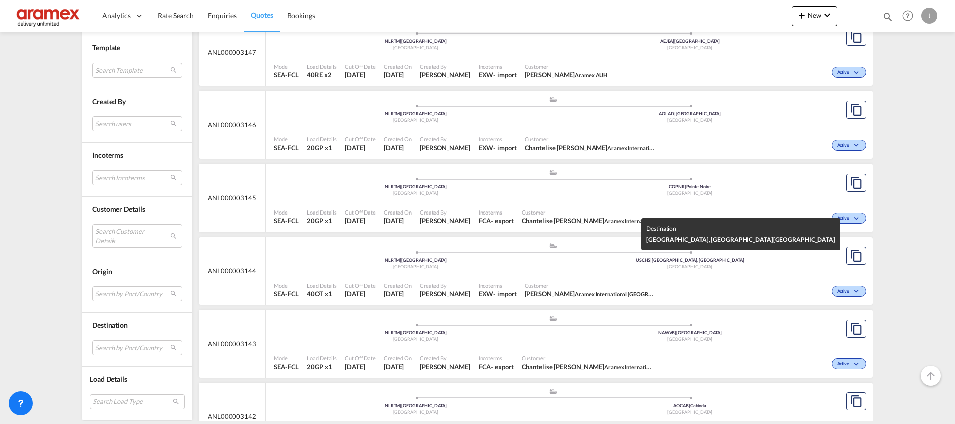
click at [562, 263] on div "[GEOGRAPHIC_DATA]" at bounding box center [690, 266] width 274 height 7
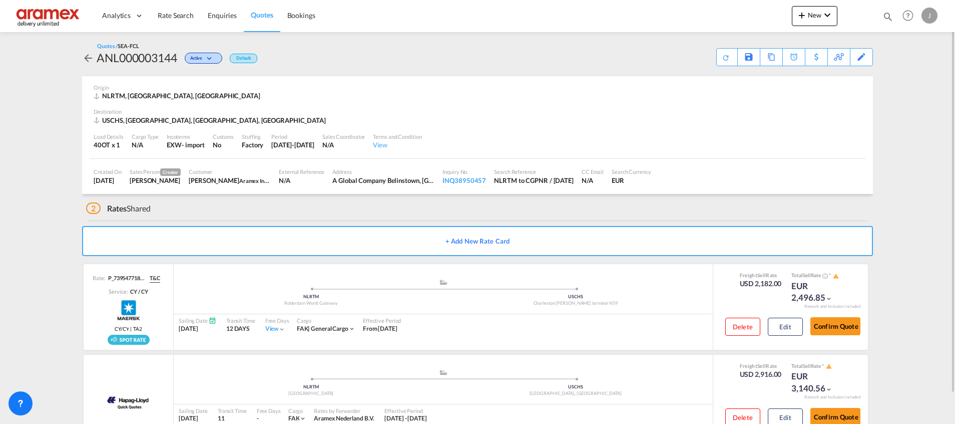
scroll to position [33, 0]
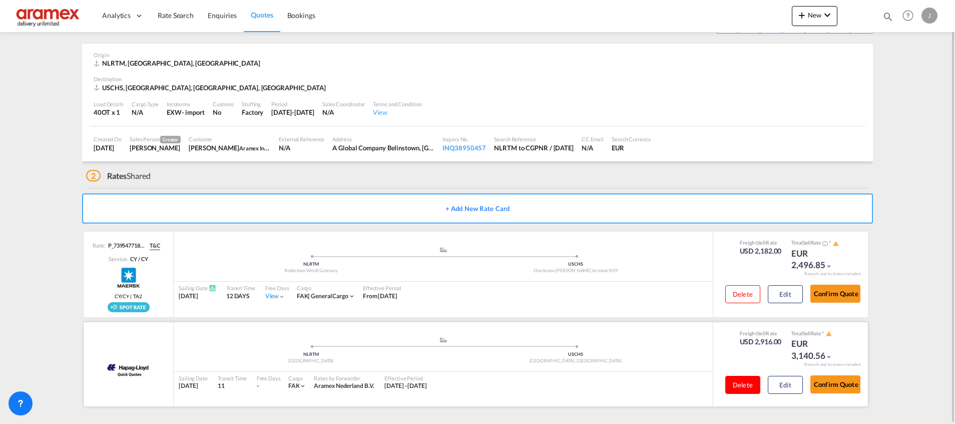
click at [739, 382] on button "Delete" at bounding box center [743, 385] width 35 height 18
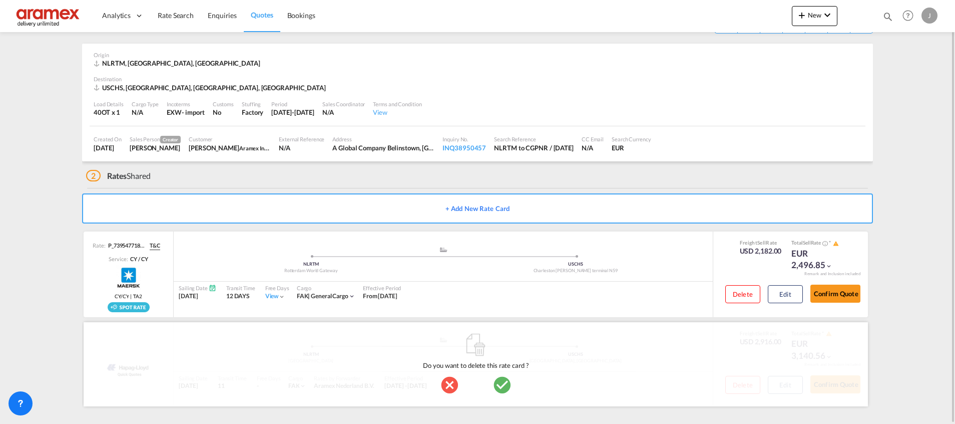
click at [503, 387] on md-icon "icon-checkbox-marked-circle" at bounding box center [502, 385] width 20 height 20
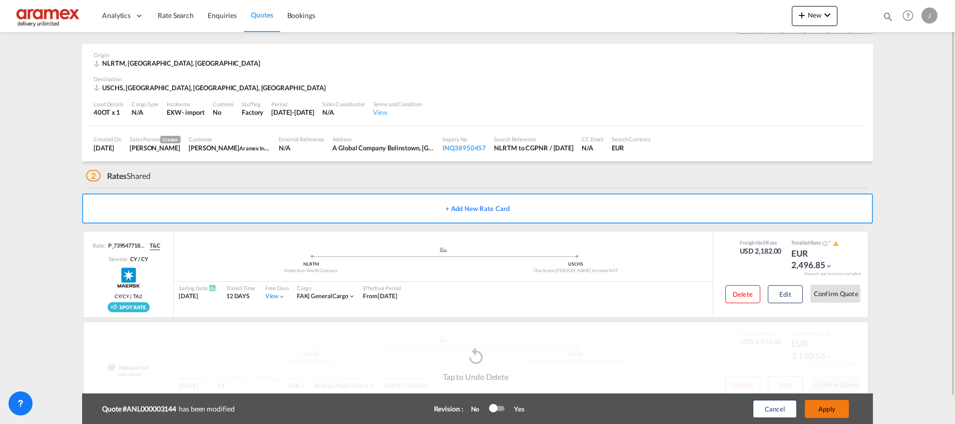
click at [831, 408] on button "Apply" at bounding box center [827, 409] width 44 height 18
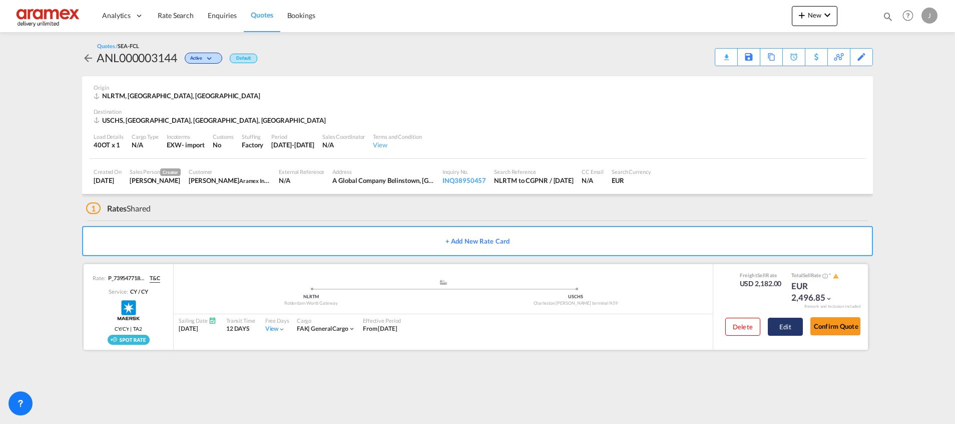
click at [782, 330] on button "Edit" at bounding box center [785, 326] width 35 height 18
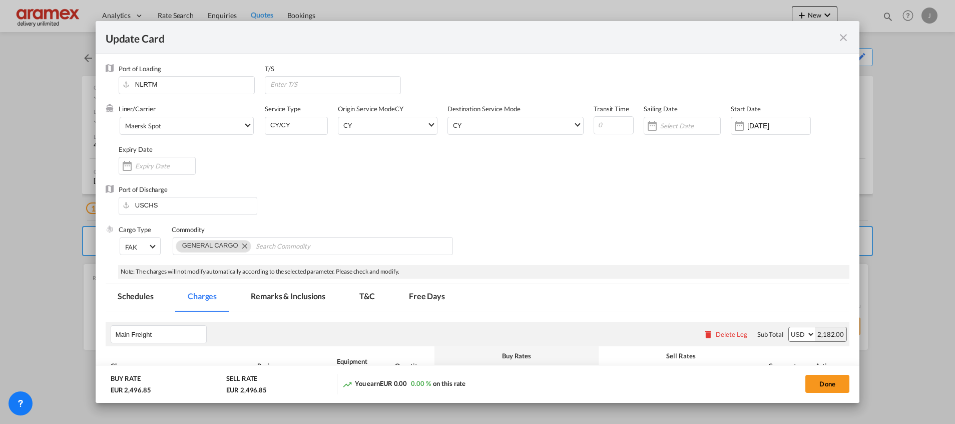
click at [306, 292] on md-tab-item "Remarks & Inclusions" at bounding box center [288, 298] width 99 height 28
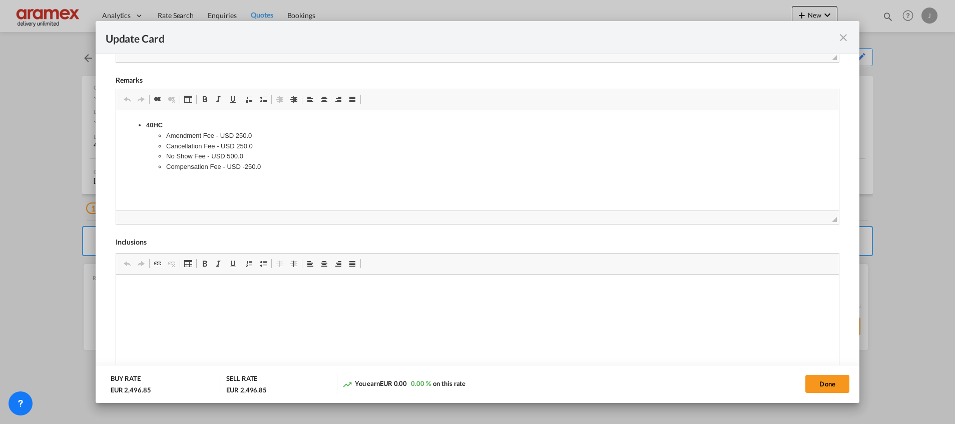
scroll to position [447, 0]
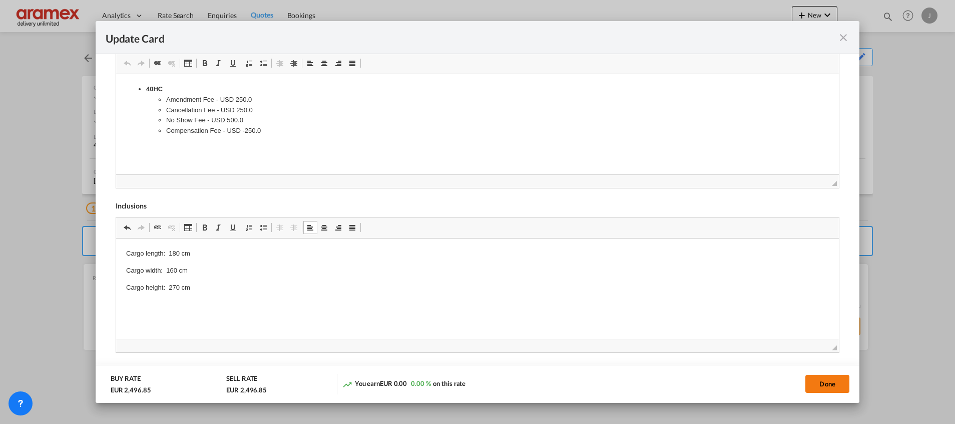
click at [827, 380] on button "Done" at bounding box center [828, 384] width 44 height 18
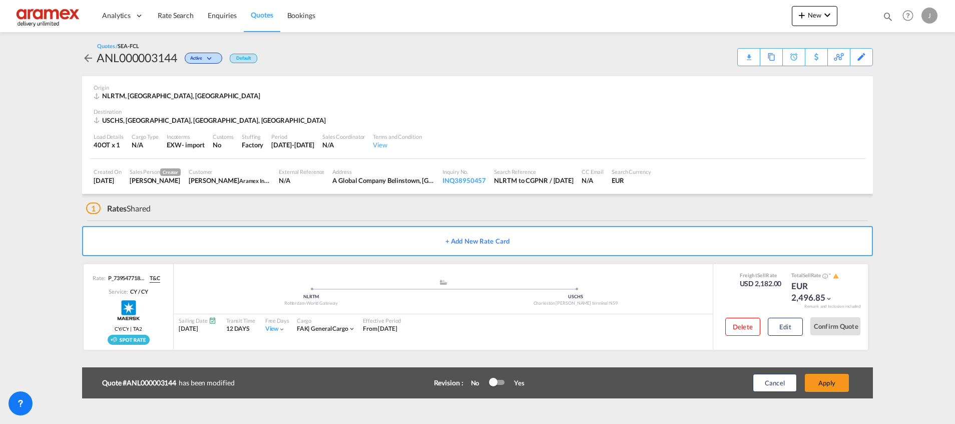
scroll to position [143, 0]
click at [776, 322] on button "Edit" at bounding box center [785, 326] width 35 height 18
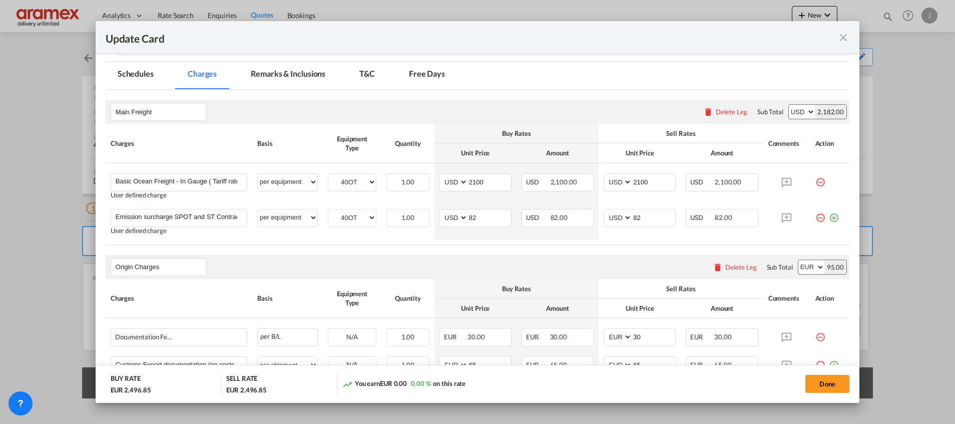
scroll to position [300, 0]
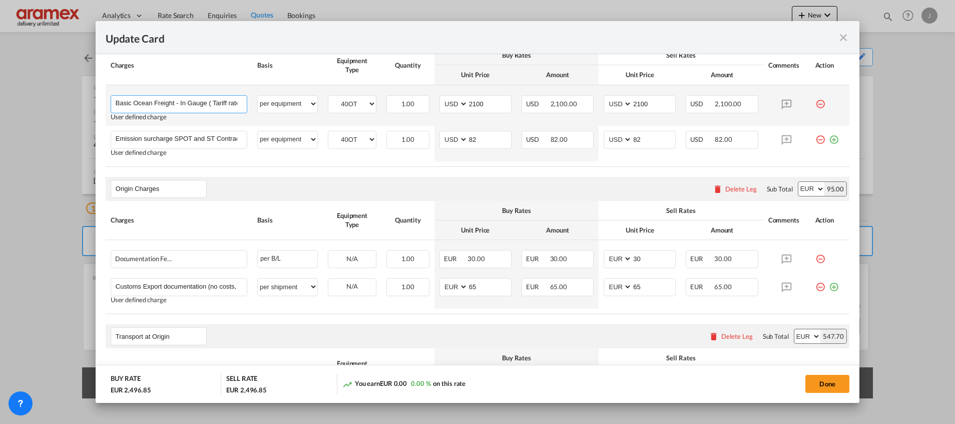
click at [183, 104] on input "Basic Ocean Freight - In Gauge ( Tariff rate )" at bounding box center [181, 103] width 131 height 15
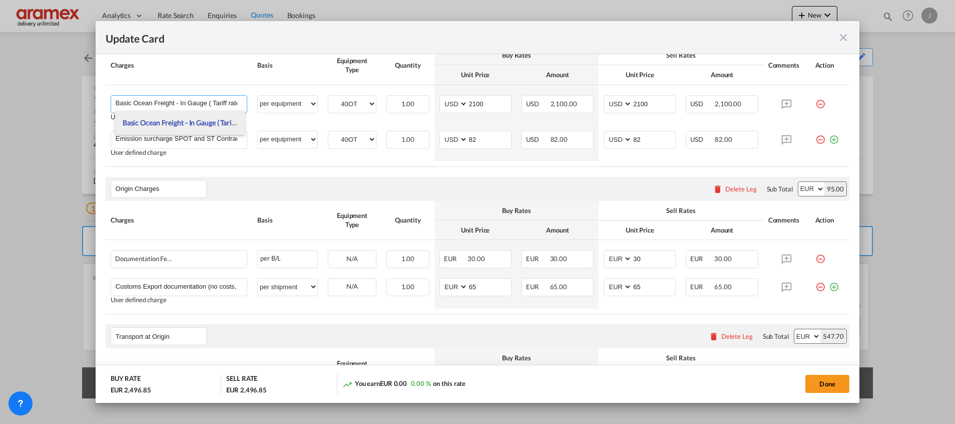
click at [181, 126] on span "Basic Ocean Freight - In Gauge ( Tariff rate )" at bounding box center [188, 122] width 131 height 9
type input "0"
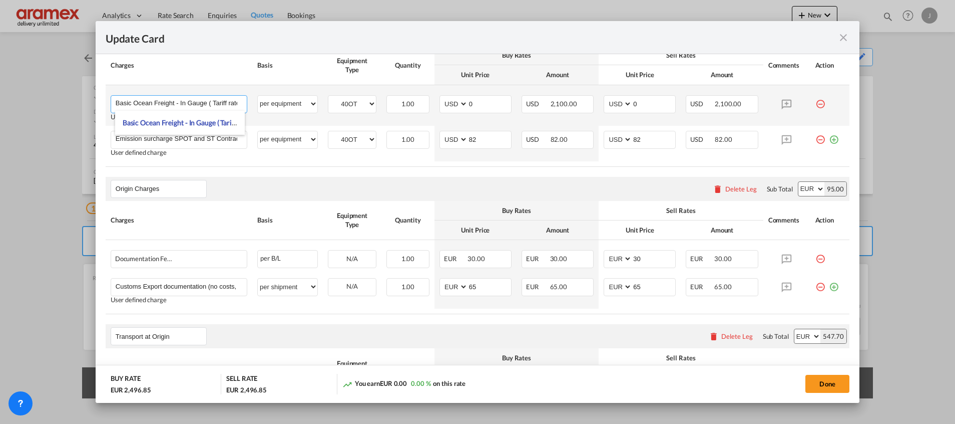
select select "? string: ?"
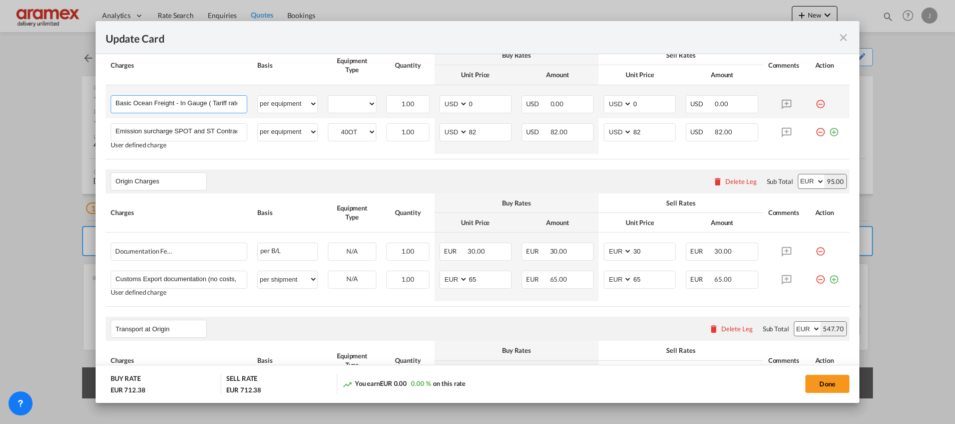
click at [183, 104] on input "Basic Ocean Freight - In Gauge ( Tariff rate )" at bounding box center [181, 103] width 131 height 15
drag, startPoint x: 184, startPoint y: 104, endPoint x: 299, endPoint y: 104, distance: 115.2
click at [299, 104] on tr "Basic Ocean Freight - In Gauge ( Tariff rate ) Please Enter User Defined Charge…" at bounding box center [478, 101] width 744 height 33
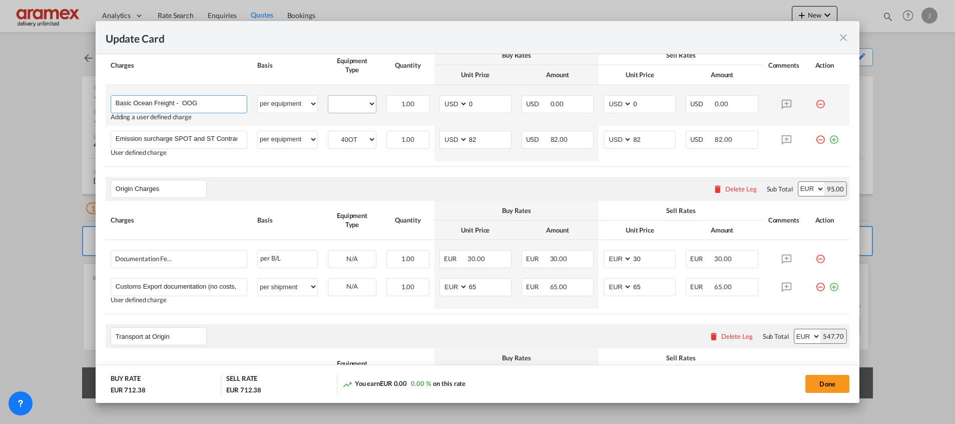
type input "Basic Ocean Freight - OOG"
click at [346, 111] on div "40OT" at bounding box center [352, 104] width 49 height 18
click at [353, 105] on select "40OT" at bounding box center [352, 104] width 48 height 14
select select "40OT"
click at [328, 97] on select "40OT" at bounding box center [352, 104] width 48 height 14
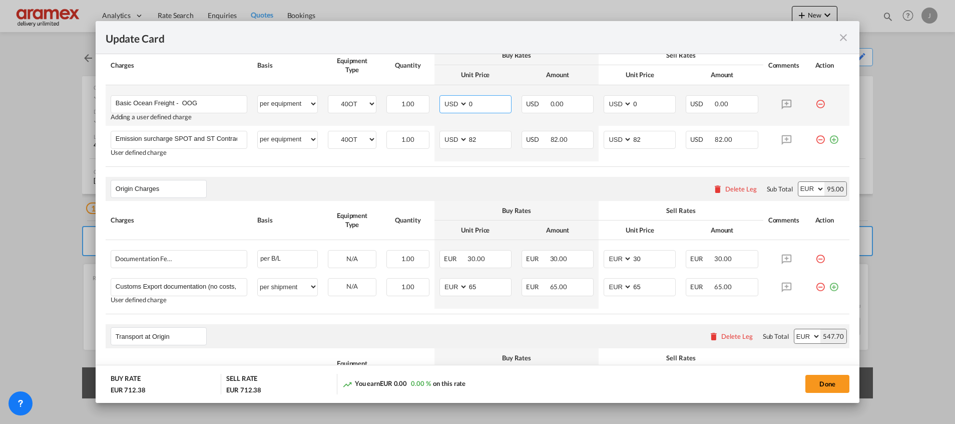
click at [459, 102] on md-input-container "AED AFN ALL AMD ANG AOA ARS AUD AWG AZN BAM BBD BDT BGN BHD BIF BMD BND BOB BRL…" at bounding box center [476, 104] width 72 height 18
paste input "3848"
type input "3848"
drag, startPoint x: 641, startPoint y: 102, endPoint x: 607, endPoint y: 100, distance: 34.1
click at [607, 100] on md-input-container "AED AFN ALL AMD ANG AOA ARS AUD AWG AZN BAM BBD BDT BGN BHD BIF BMD BND BOB BRL…" at bounding box center [640, 104] width 72 height 18
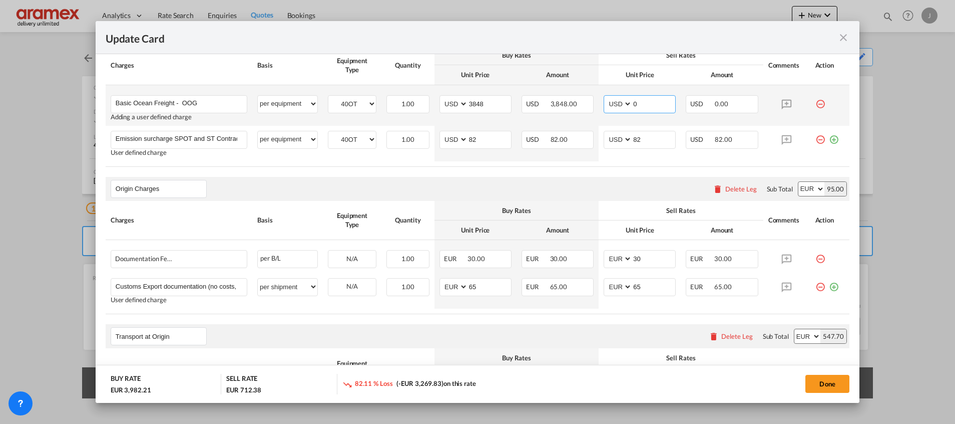
paste input "3848"
type input "3848"
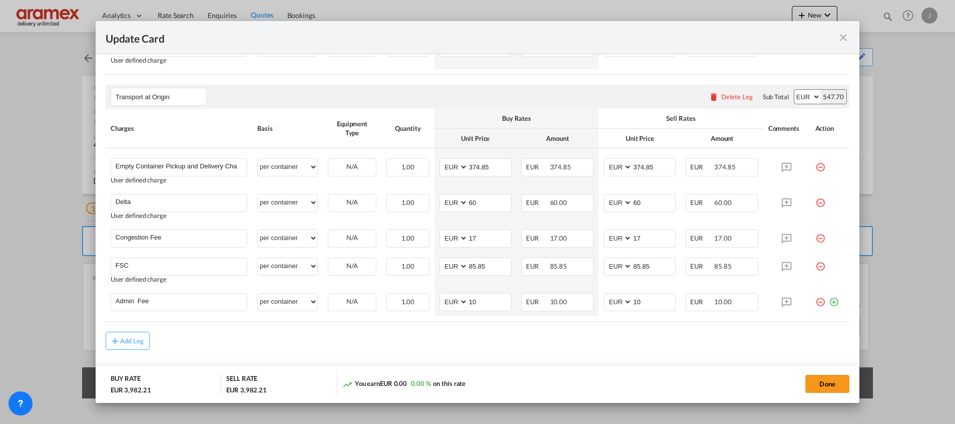
scroll to position [563, 0]
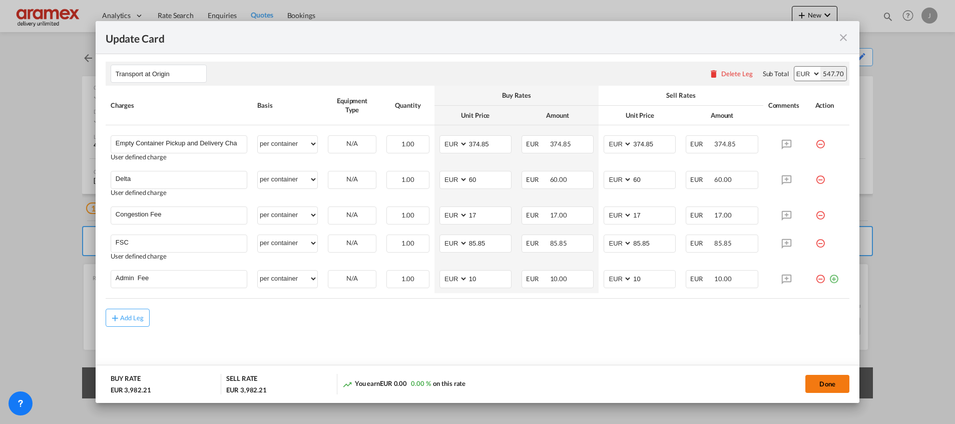
click at [833, 384] on button "Done" at bounding box center [828, 384] width 44 height 18
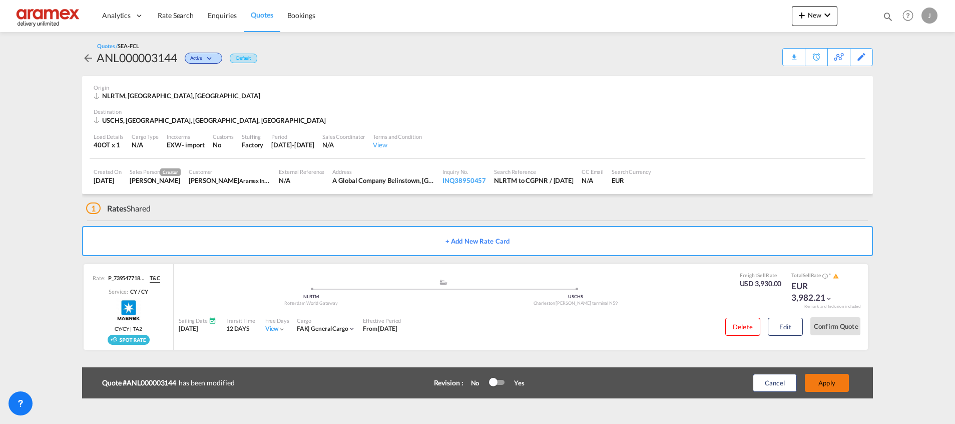
click at [831, 384] on button "Apply" at bounding box center [827, 383] width 44 height 18
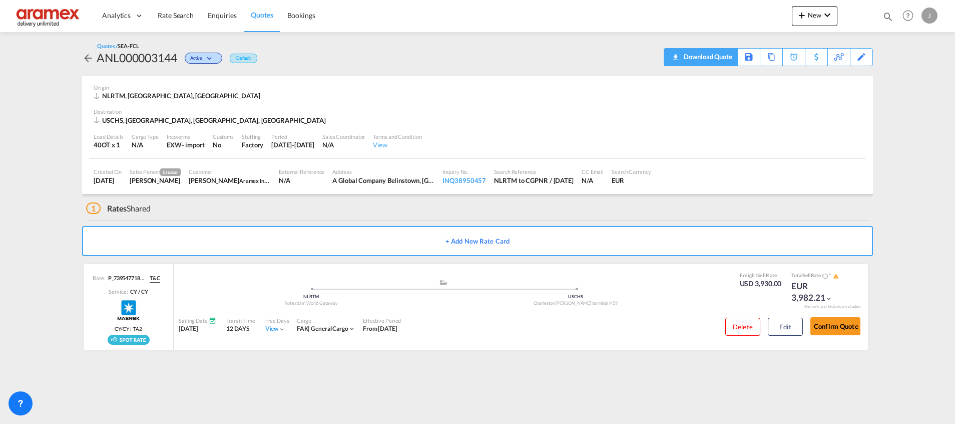
click at [722, 56] on div "Download Quote" at bounding box center [706, 57] width 51 height 16
click at [256, 12] on span "Quotes" at bounding box center [262, 15] width 22 height 9
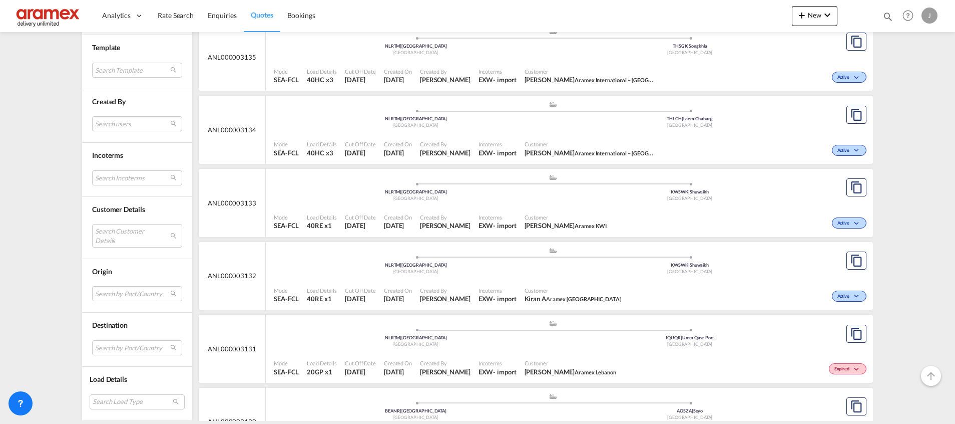
scroll to position [1277, 0]
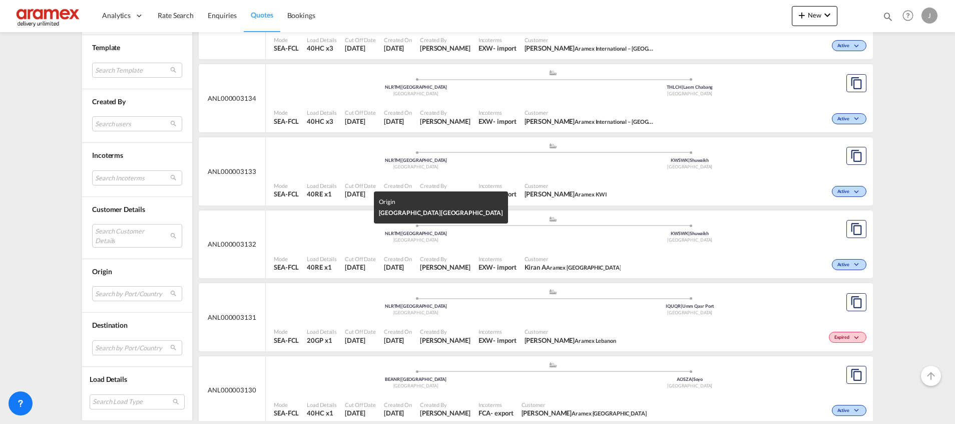
click at [474, 238] on div "[GEOGRAPHIC_DATA]" at bounding box center [416, 240] width 274 height 7
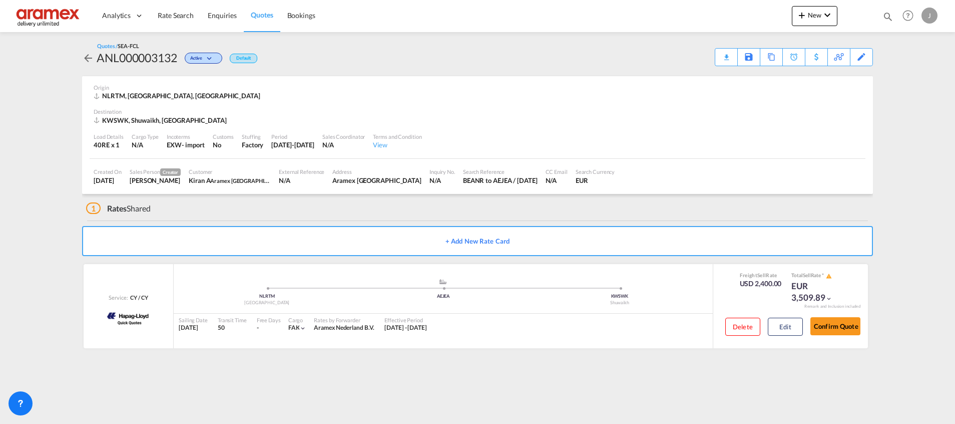
click at [0, 0] on div "Download Quote" at bounding box center [0, 0] width 0 height 0
